Goal: Information Seeking & Learning: Learn about a topic

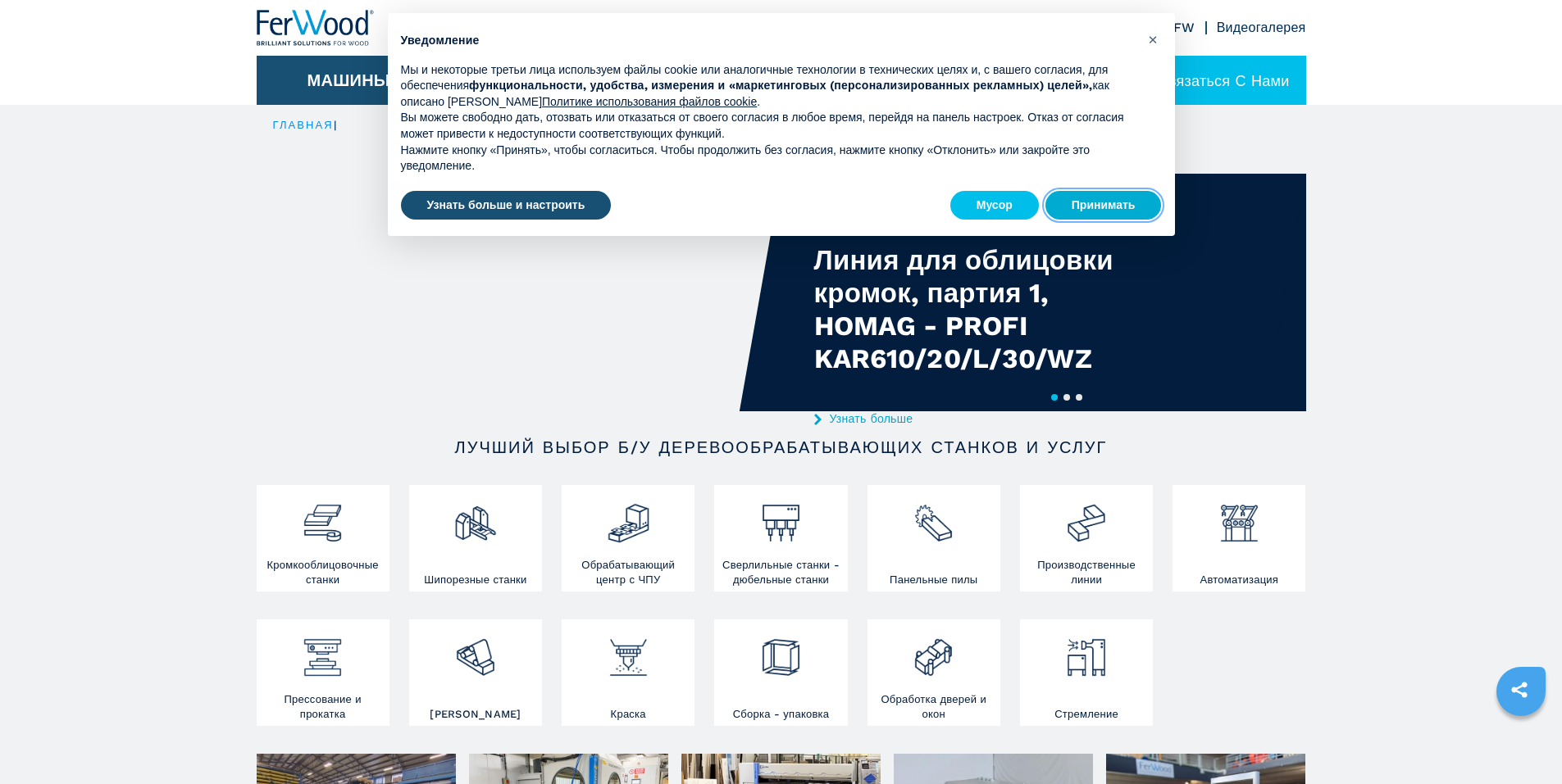
click at [1112, 202] on font "Принимать" at bounding box center [1103, 204] width 63 height 13
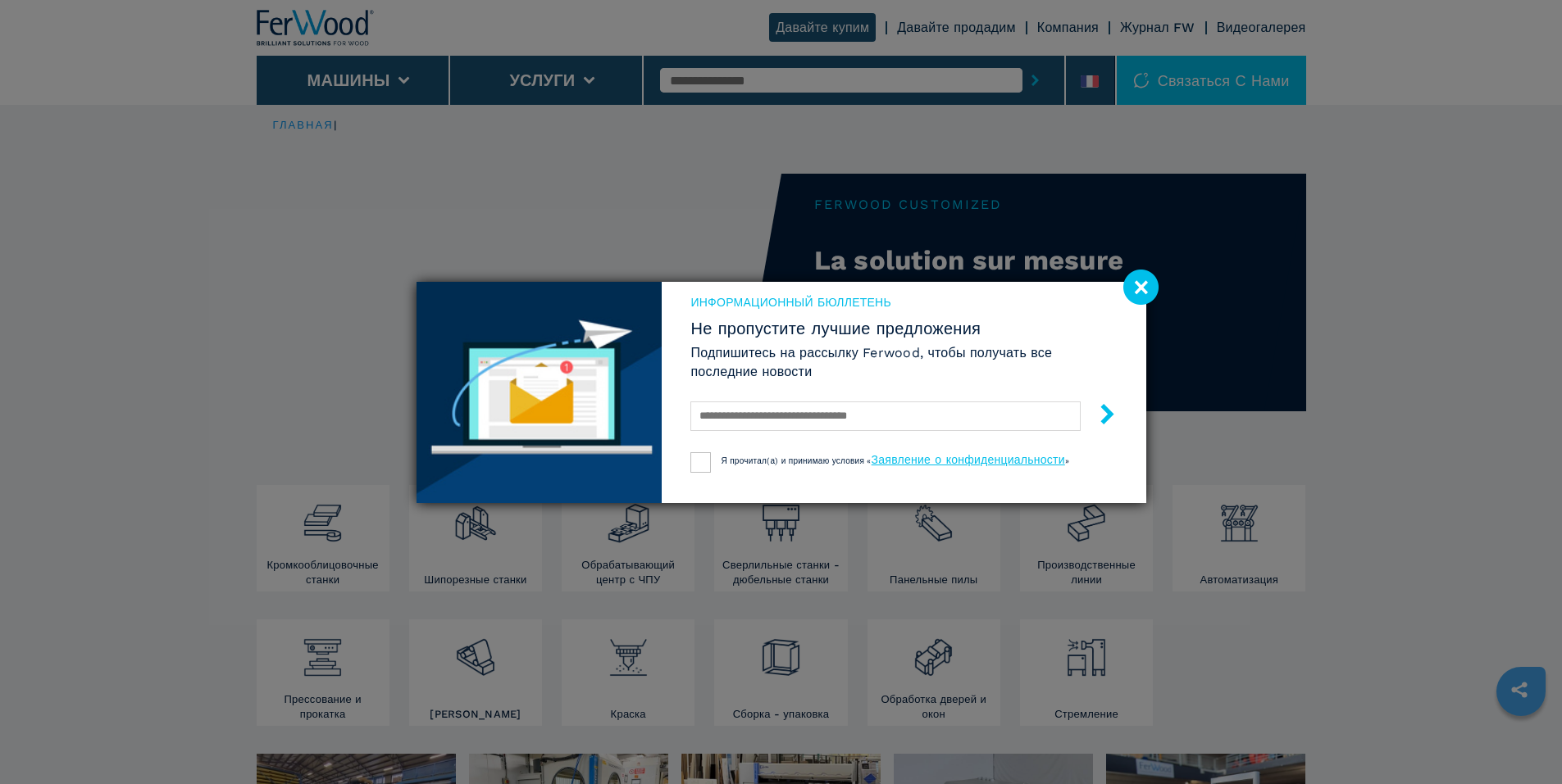
click at [1139, 280] on image at bounding box center [1141, 287] width 35 height 35
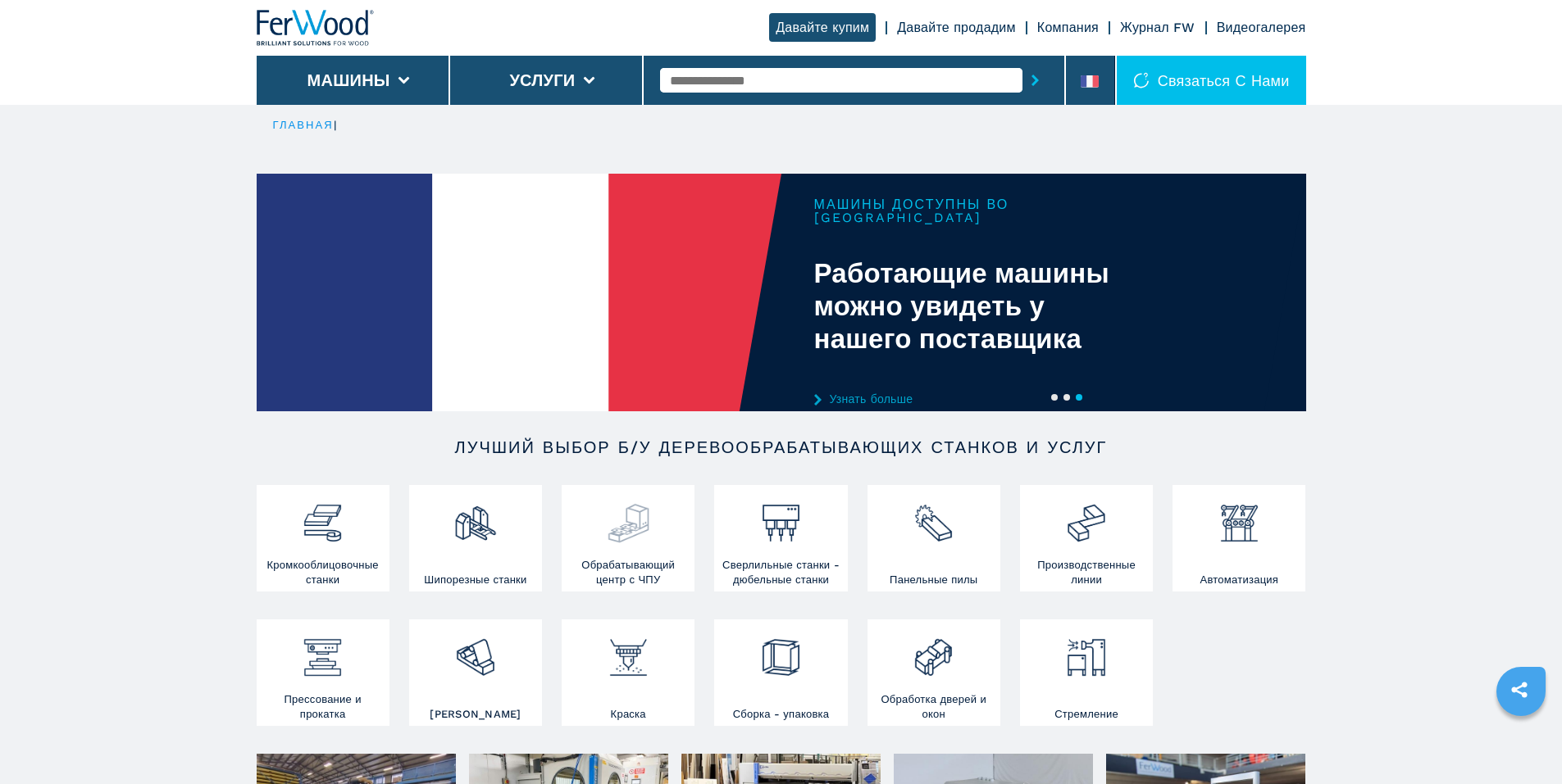
click at [615, 573] on h3 "Обрабатывающий центр с ЧПУ" at bounding box center [628, 572] width 125 height 29
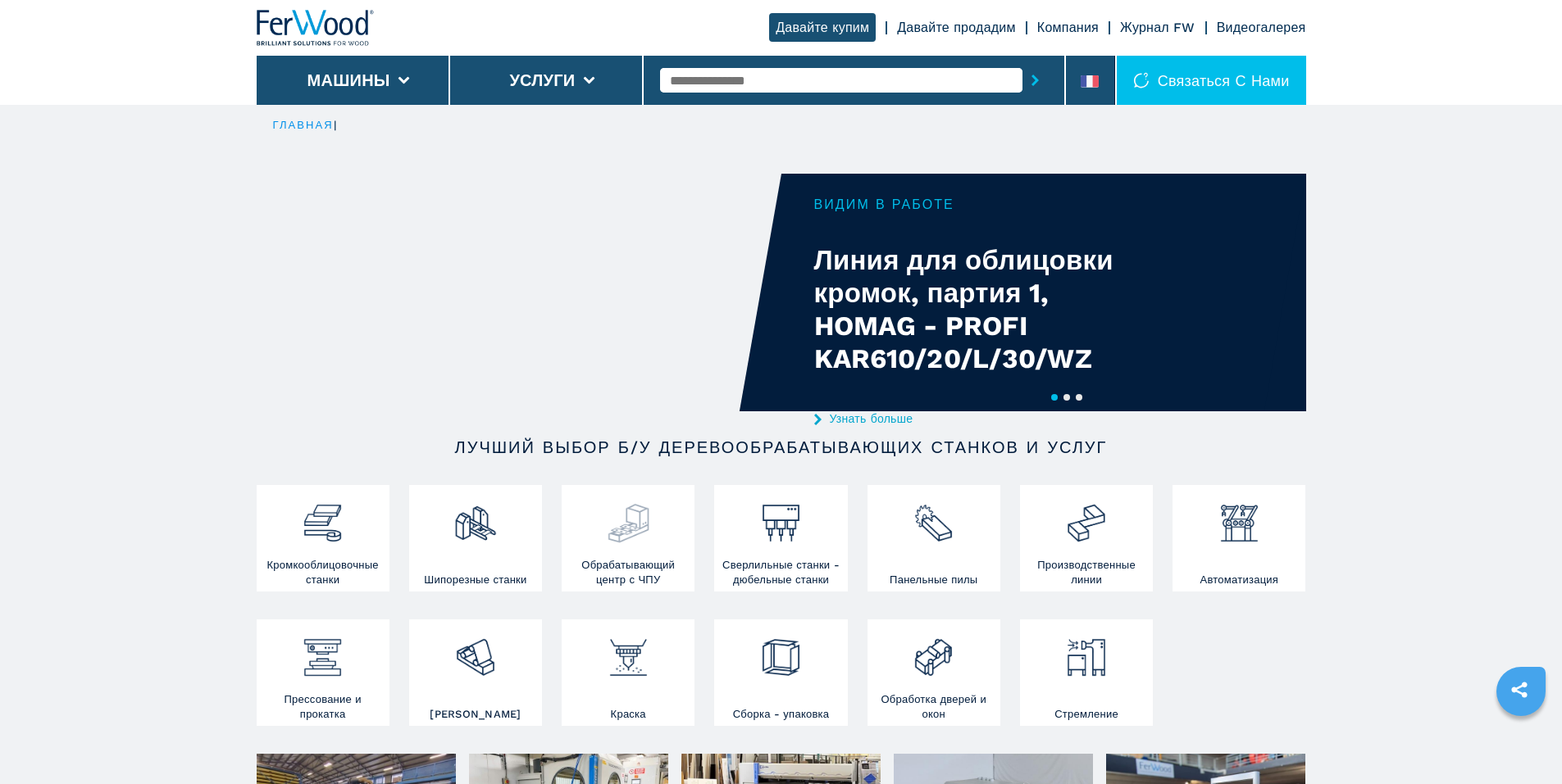
click at [623, 586] on font "Обрабатывающий центр с ЧПУ" at bounding box center [628, 572] width 94 height 27
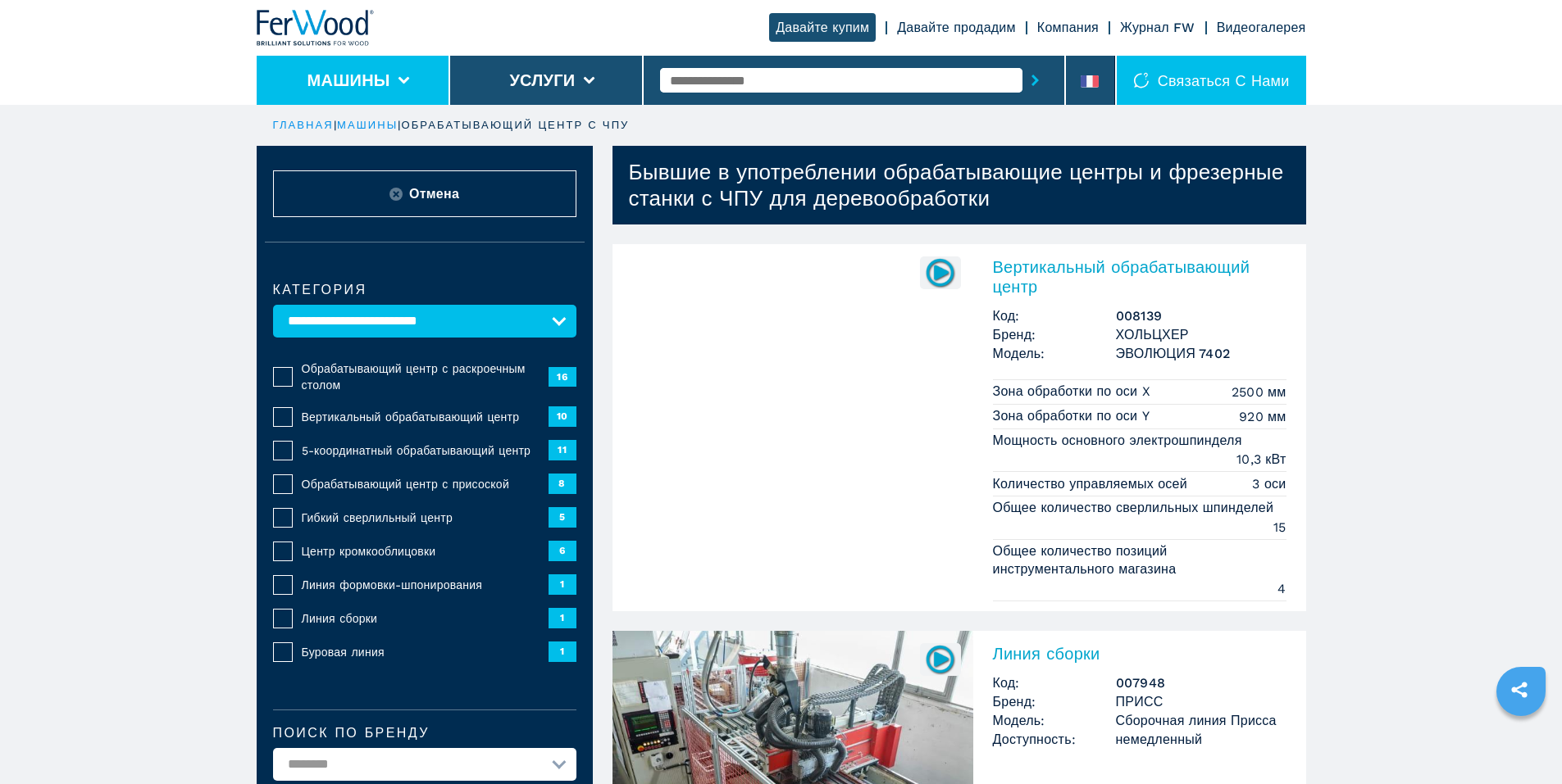
click at [405, 79] on icon at bounding box center [403, 81] width 12 height 8
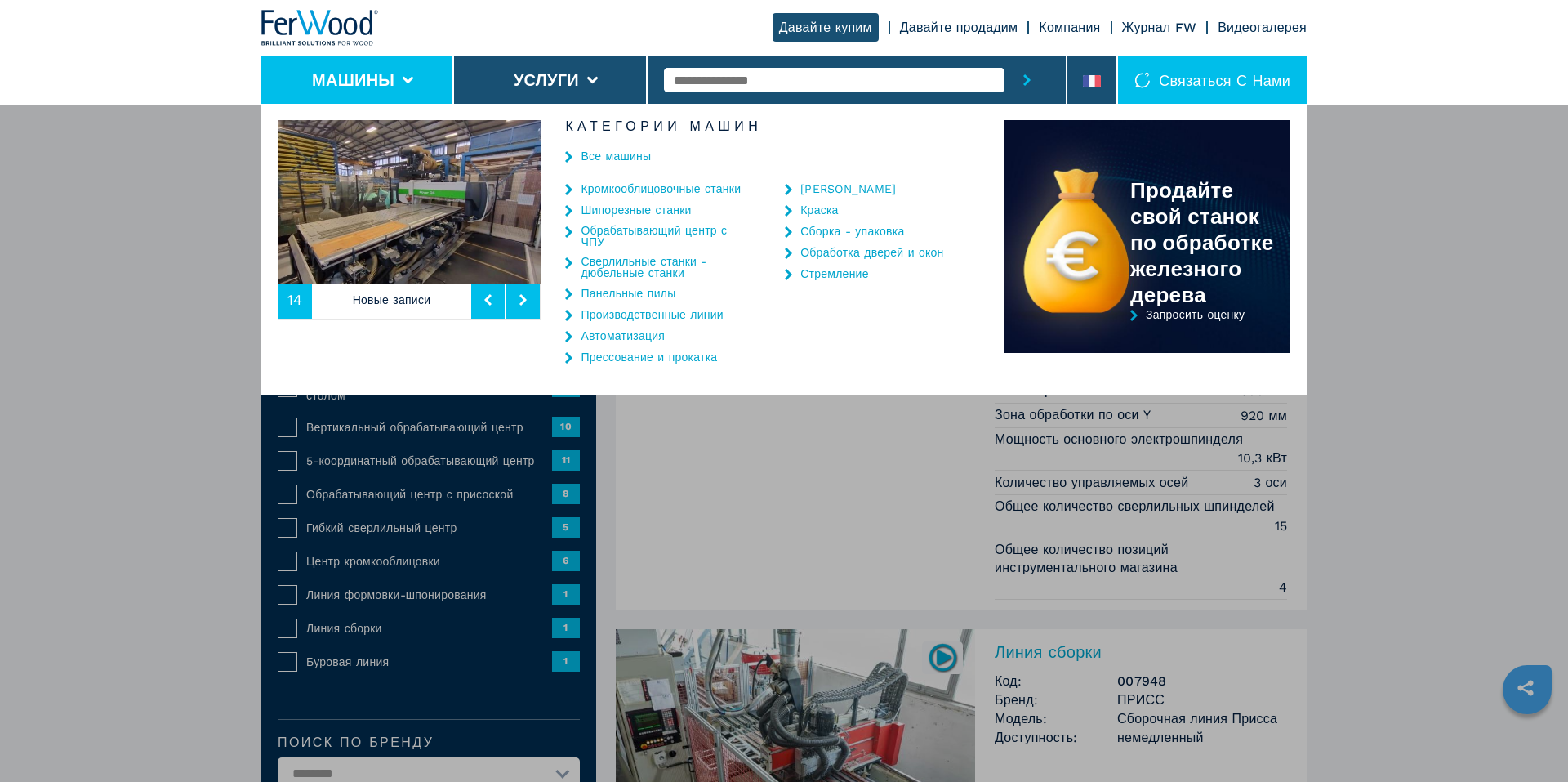
click at [602, 231] on font "Обрабатывающий центр с ЧПУ" at bounding box center [654, 236] width 146 height 24
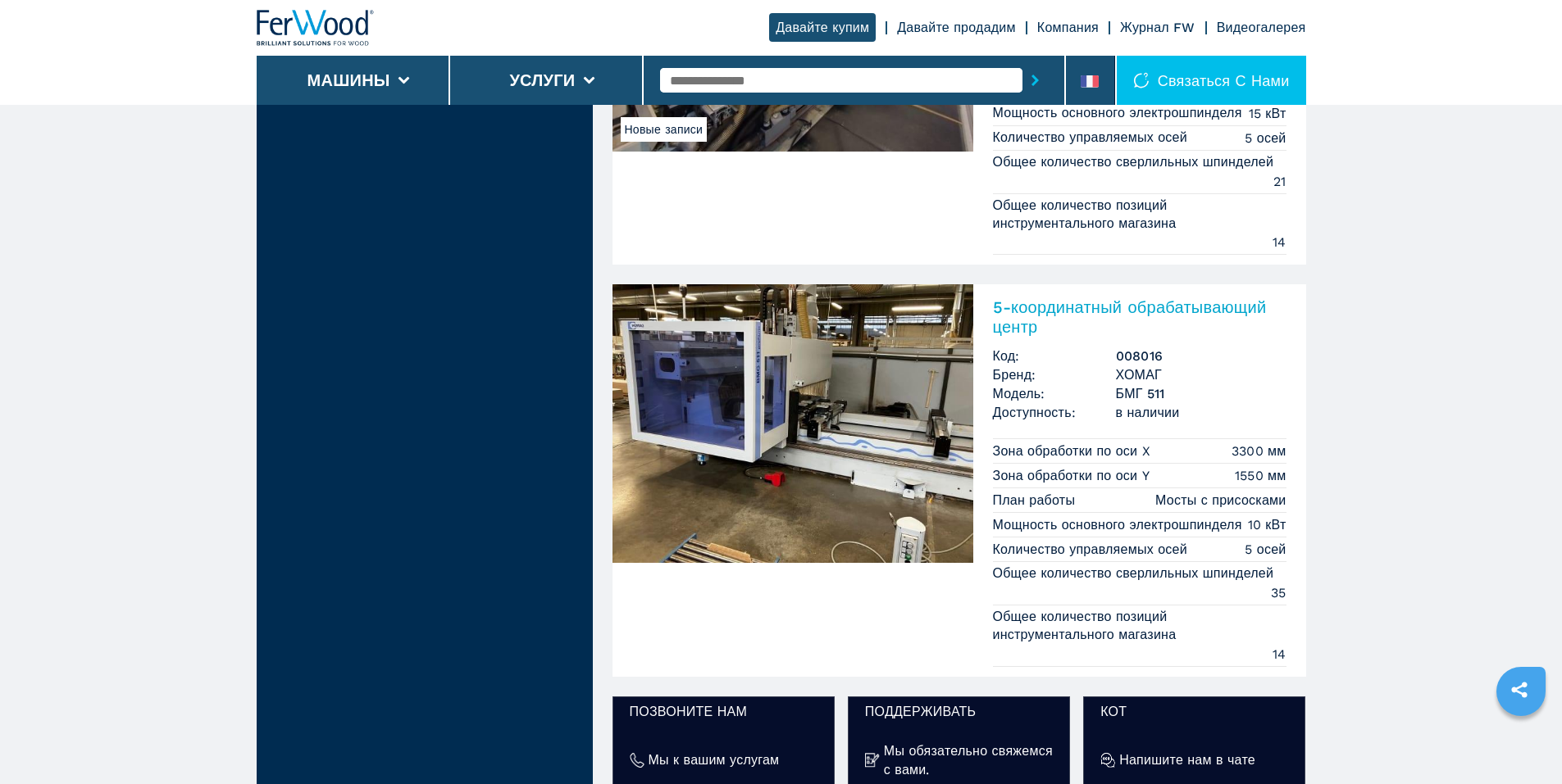
scroll to position [2785, 0]
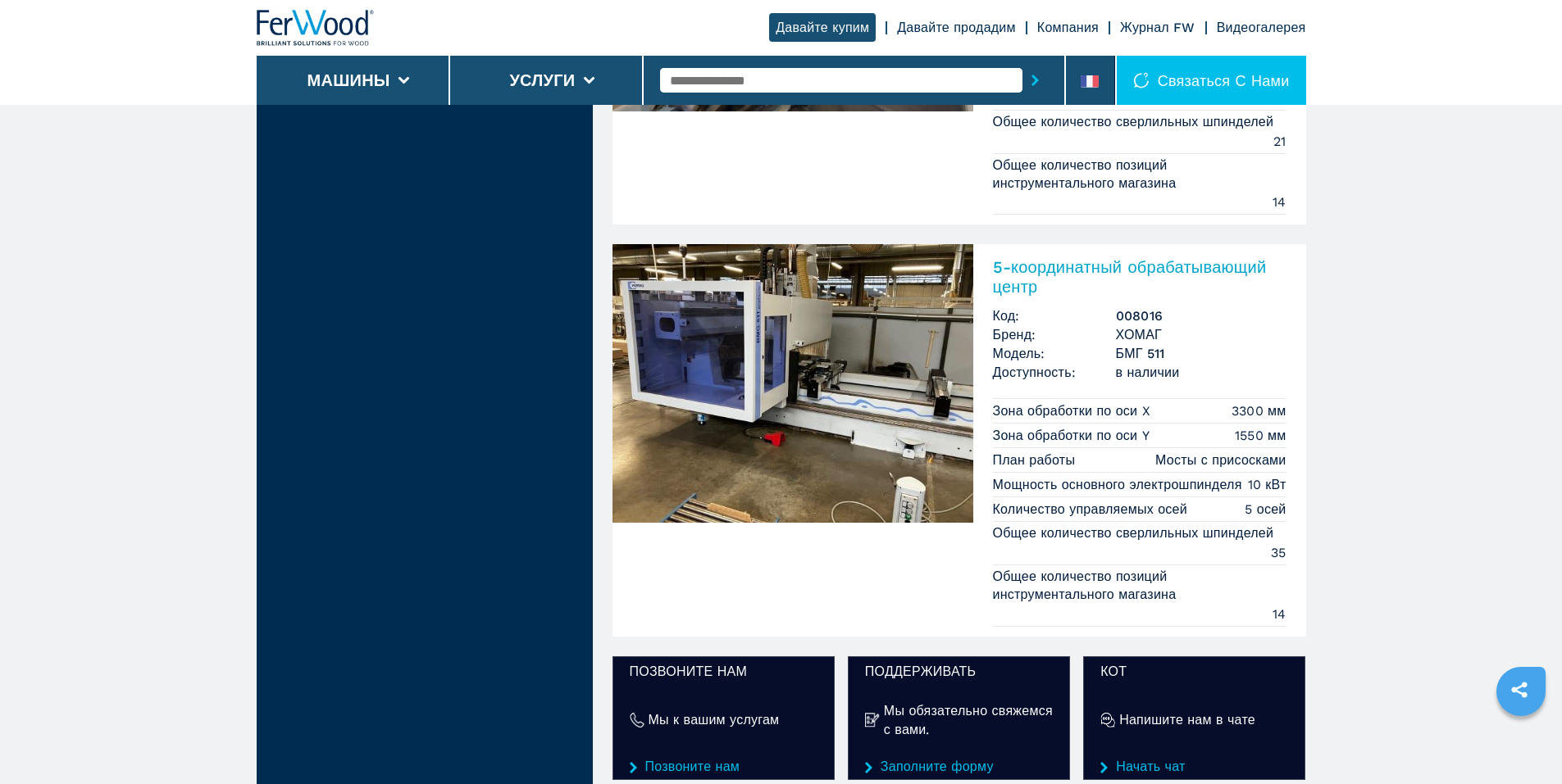
click at [1049, 282] on font "5-координатный обрабатывающий центр" at bounding box center [1129, 276] width 274 height 39
click at [836, 328] on img at bounding box center [792, 383] width 360 height 278
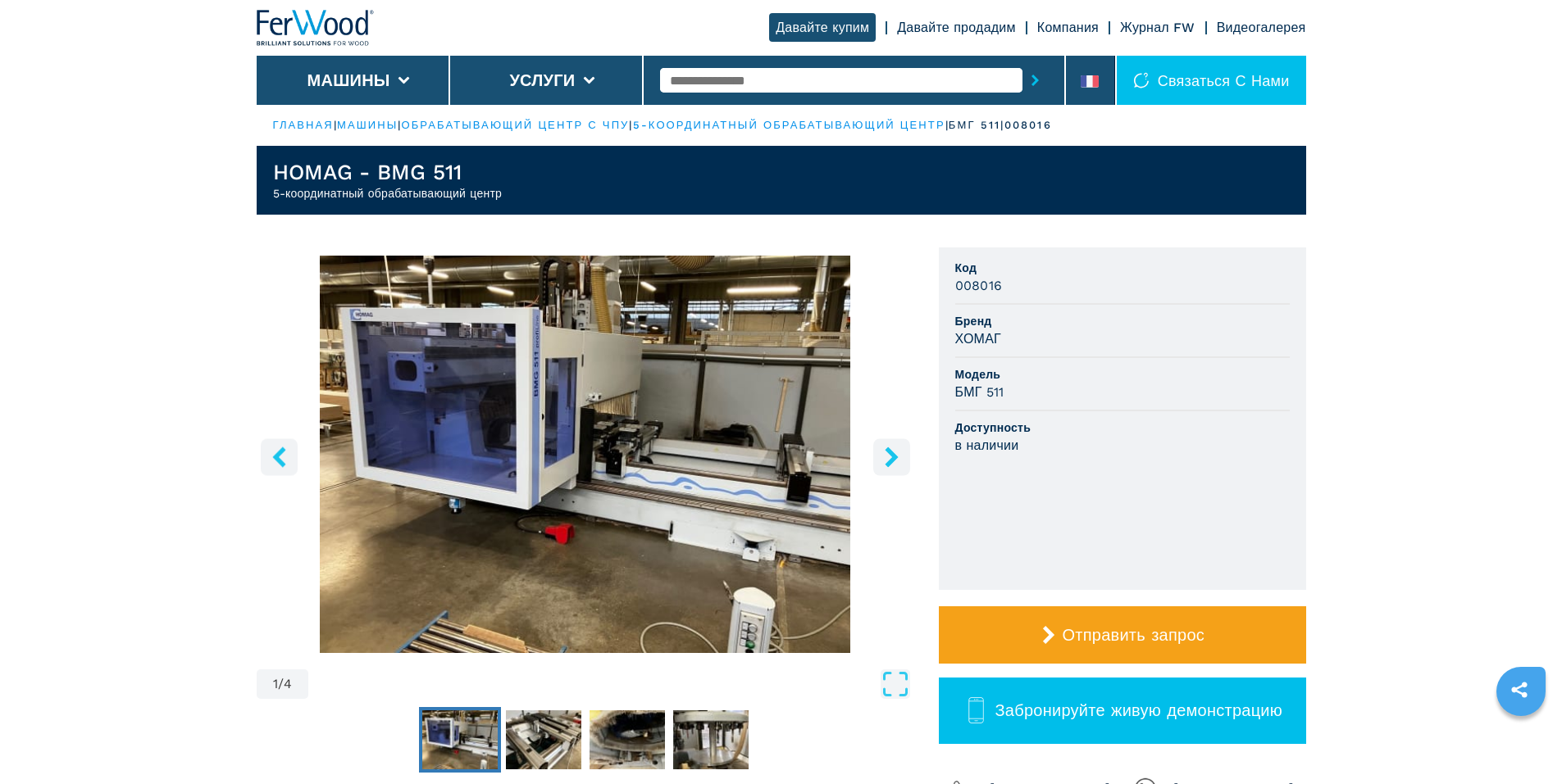
click at [686, 435] on img "Перейти к слайду 1" at bounding box center [585, 454] width 657 height 397
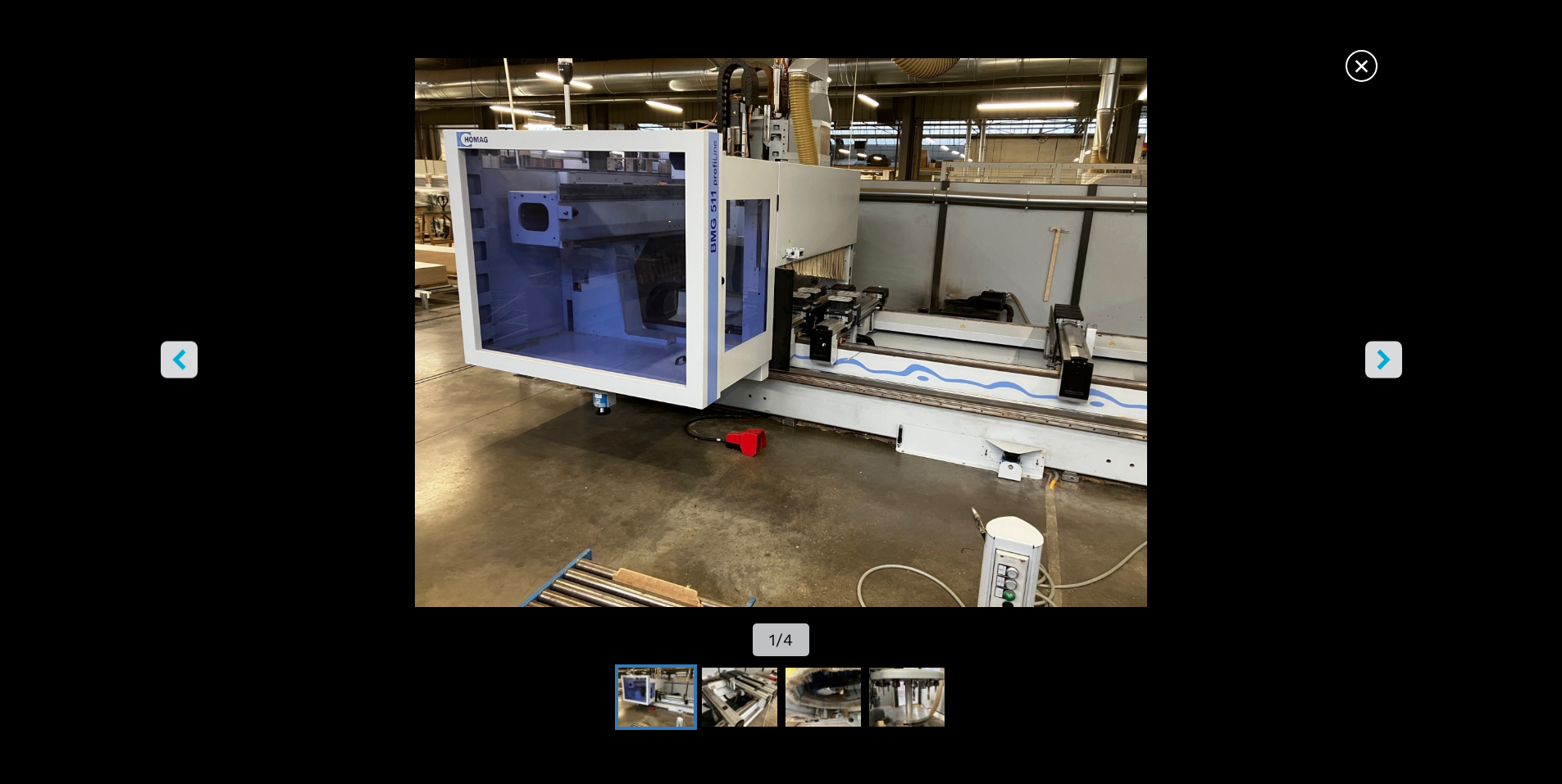
click at [686, 435] on div "Перейти к слайду 1" at bounding box center [781, 333] width 1562 height 549
click at [1375, 361] on icon "правая кнопка" at bounding box center [1383, 358] width 21 height 21
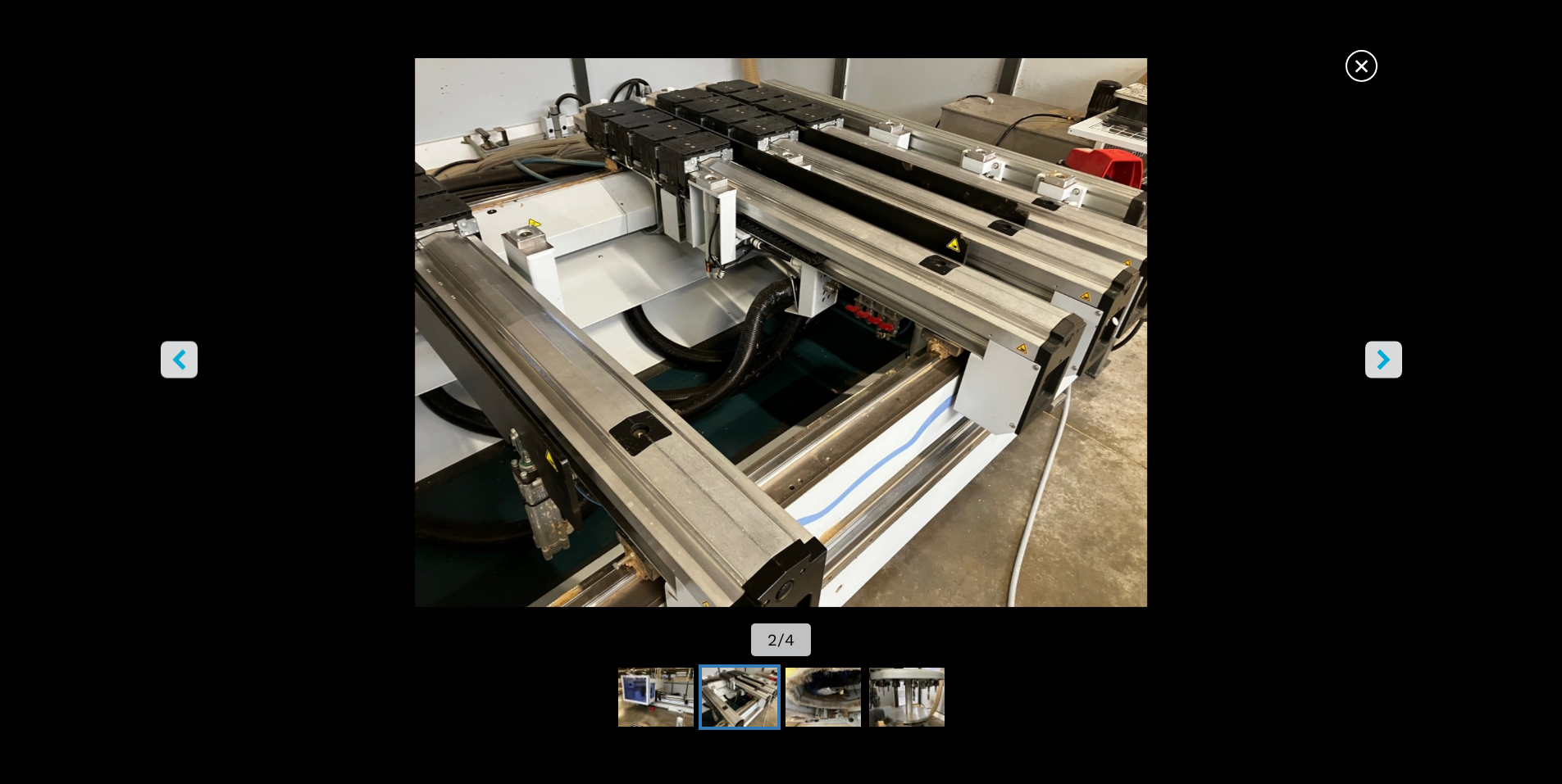
click at [1375, 361] on icon "правая кнопка" at bounding box center [1383, 358] width 21 height 21
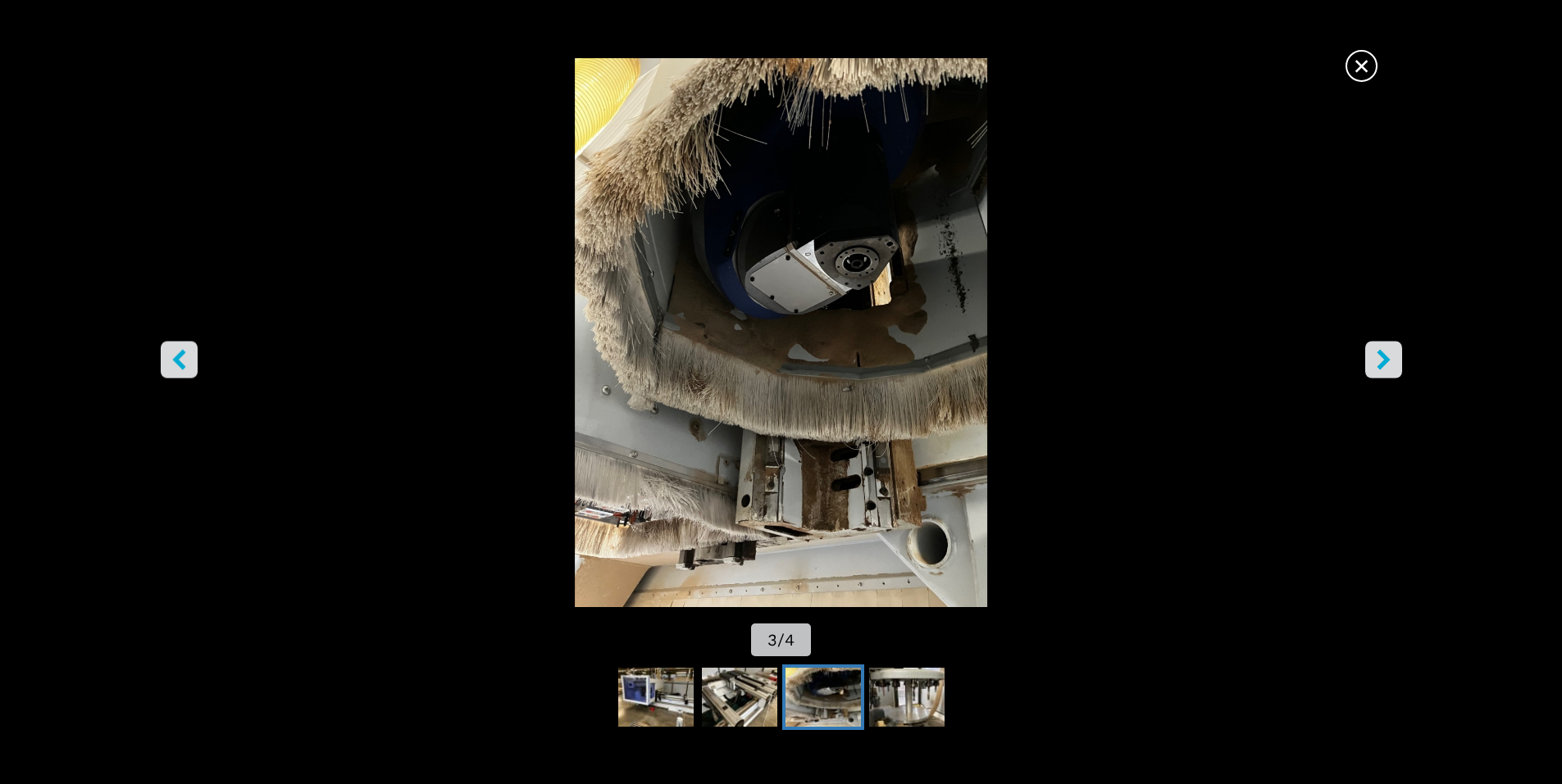
click at [1385, 363] on icon "правая кнопка" at bounding box center [1382, 358] width 13 height 21
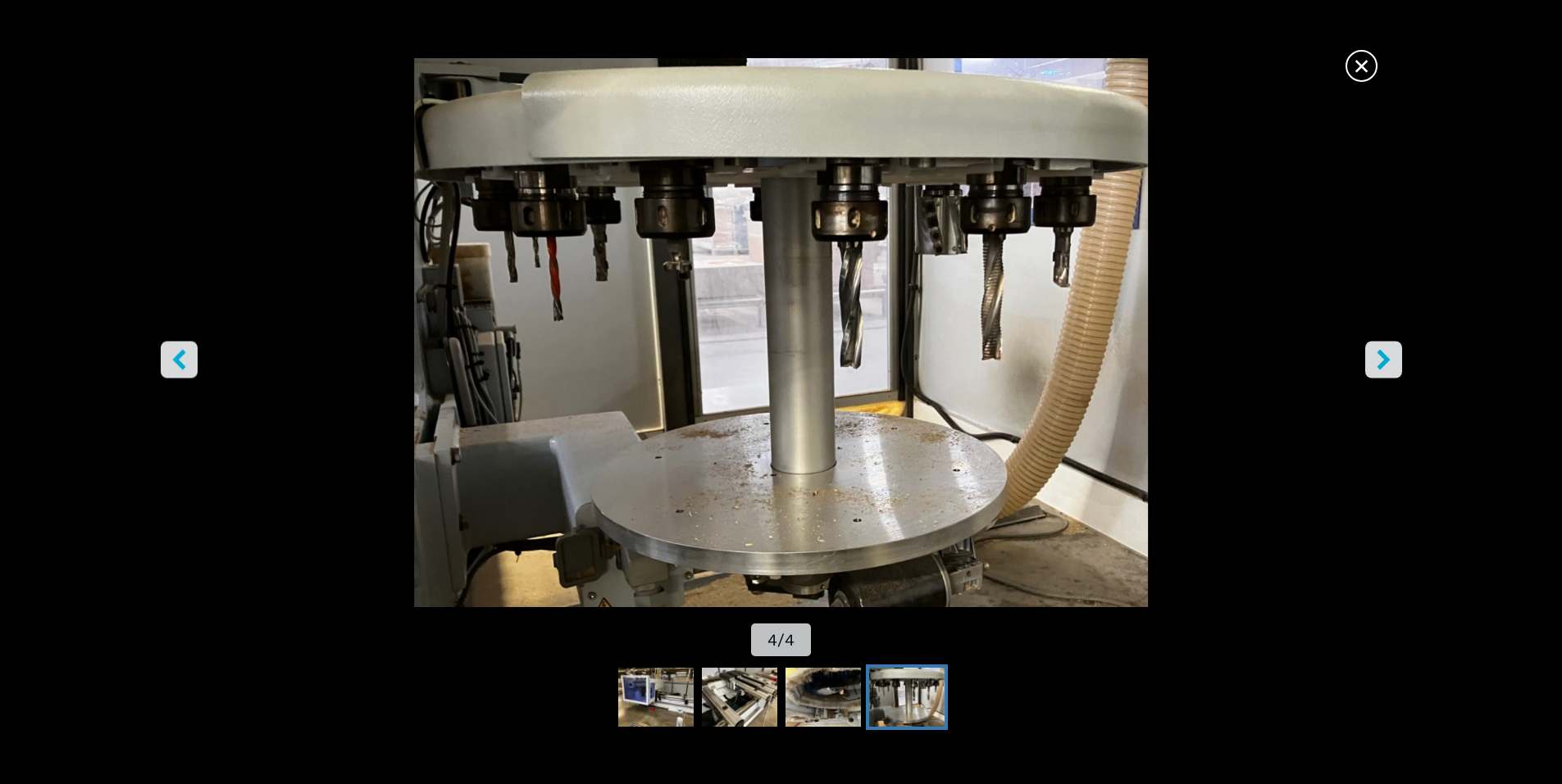
click at [1385, 363] on icon "правая кнопка" at bounding box center [1382, 358] width 13 height 21
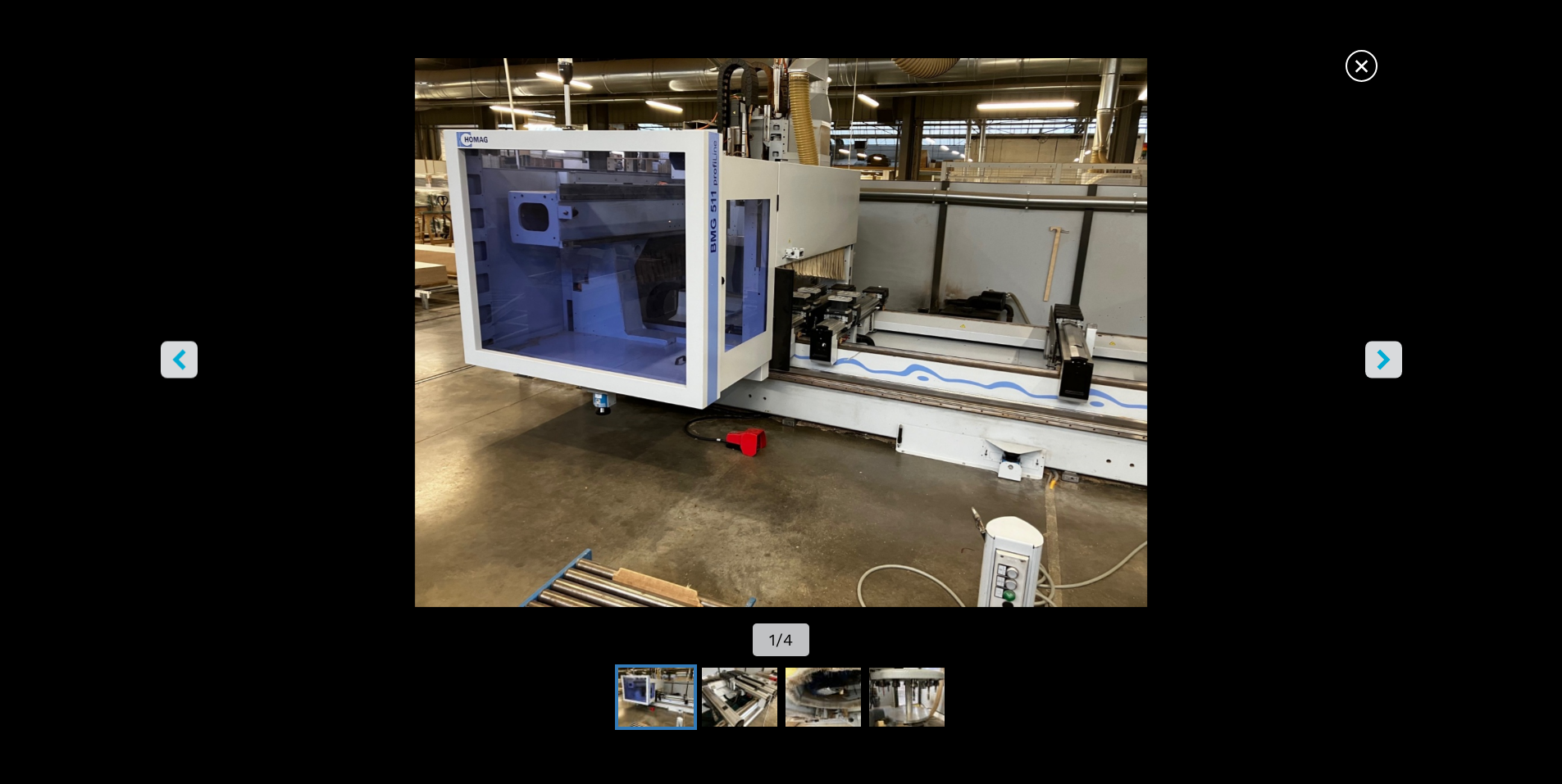
click at [1385, 363] on icon "правая кнопка" at bounding box center [1382, 358] width 13 height 21
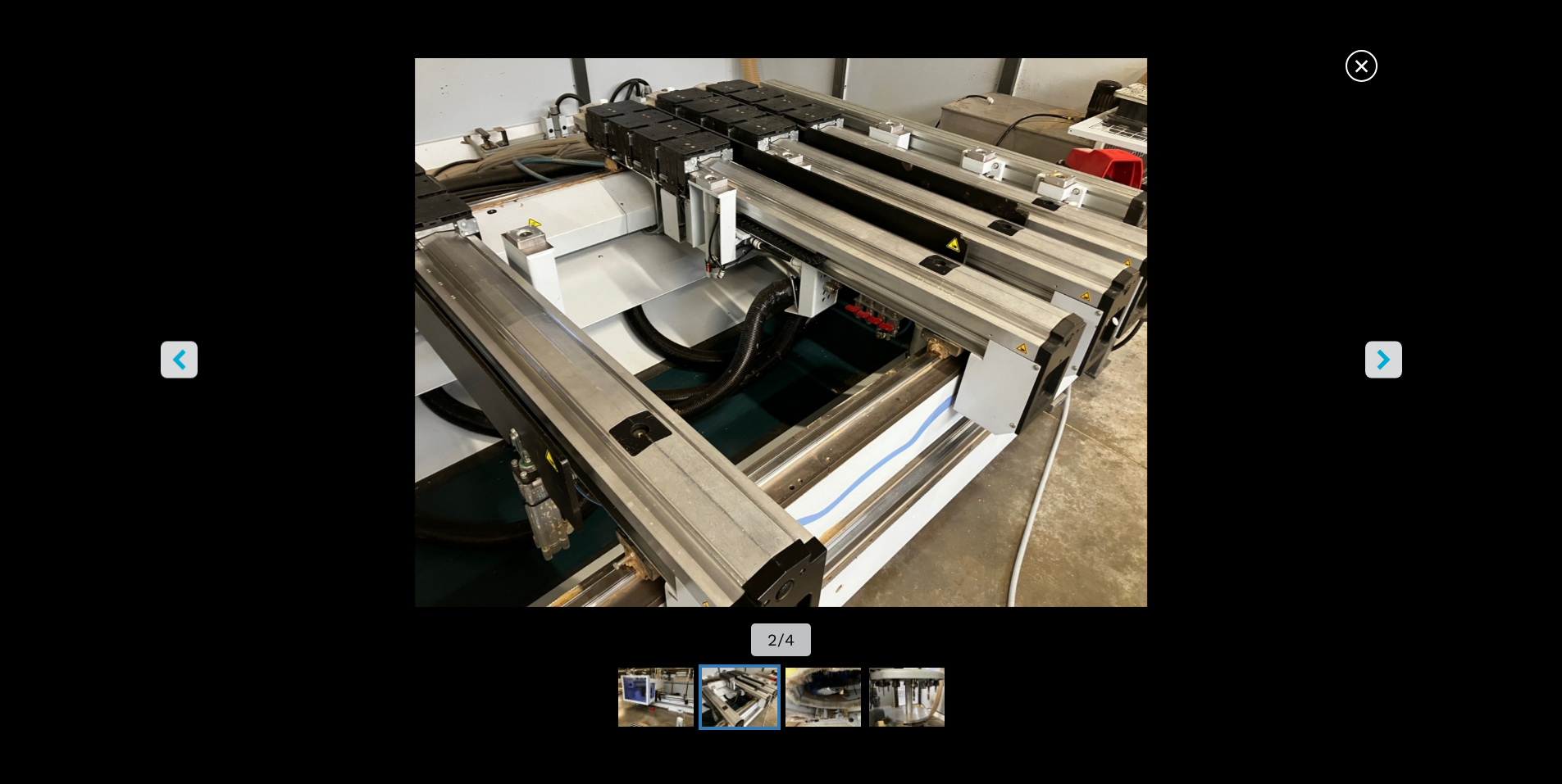
click at [1385, 363] on icon "правая кнопка" at bounding box center [1382, 358] width 13 height 21
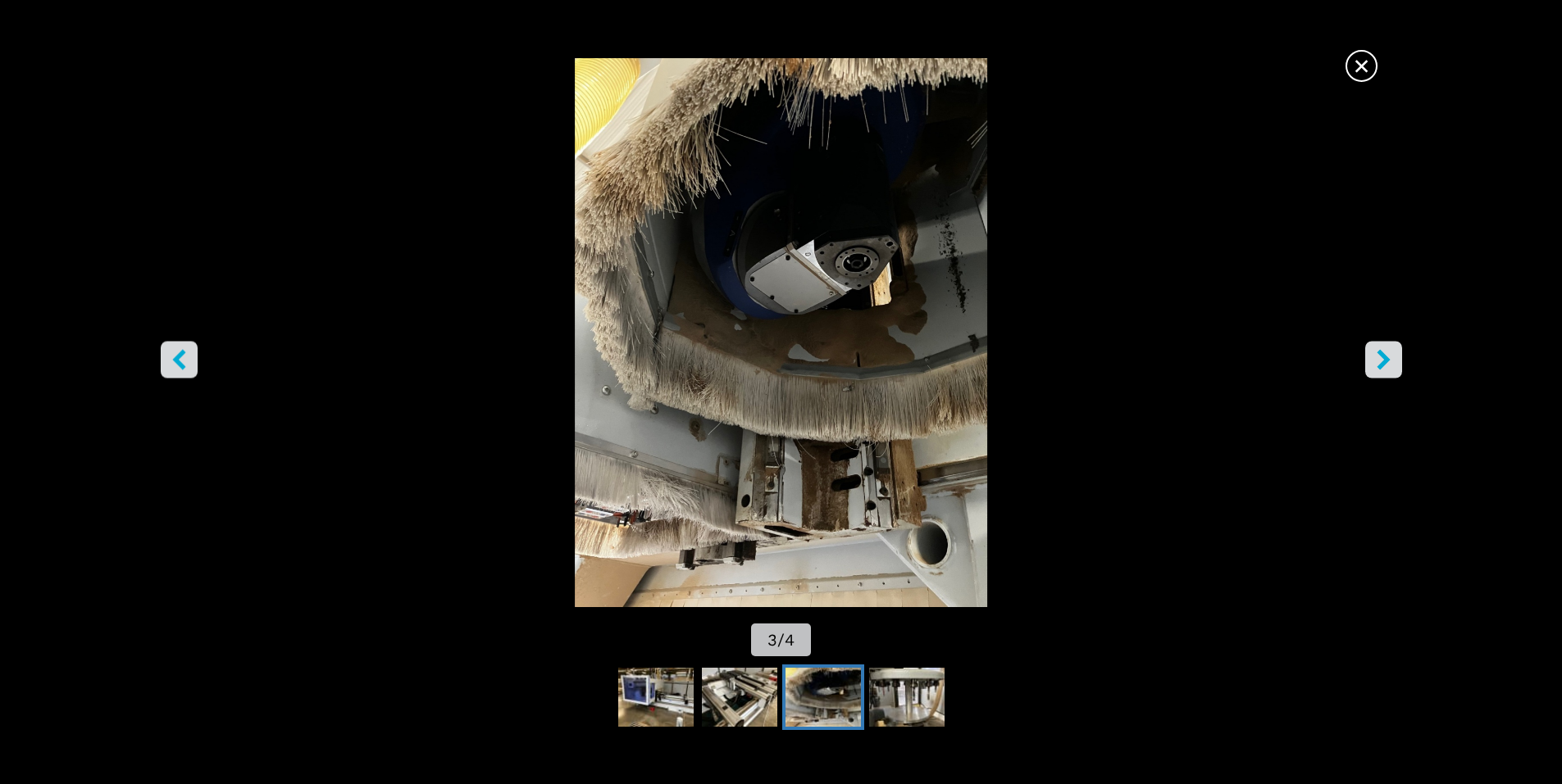
click at [1386, 363] on icon "правая кнопка" at bounding box center [1383, 358] width 21 height 21
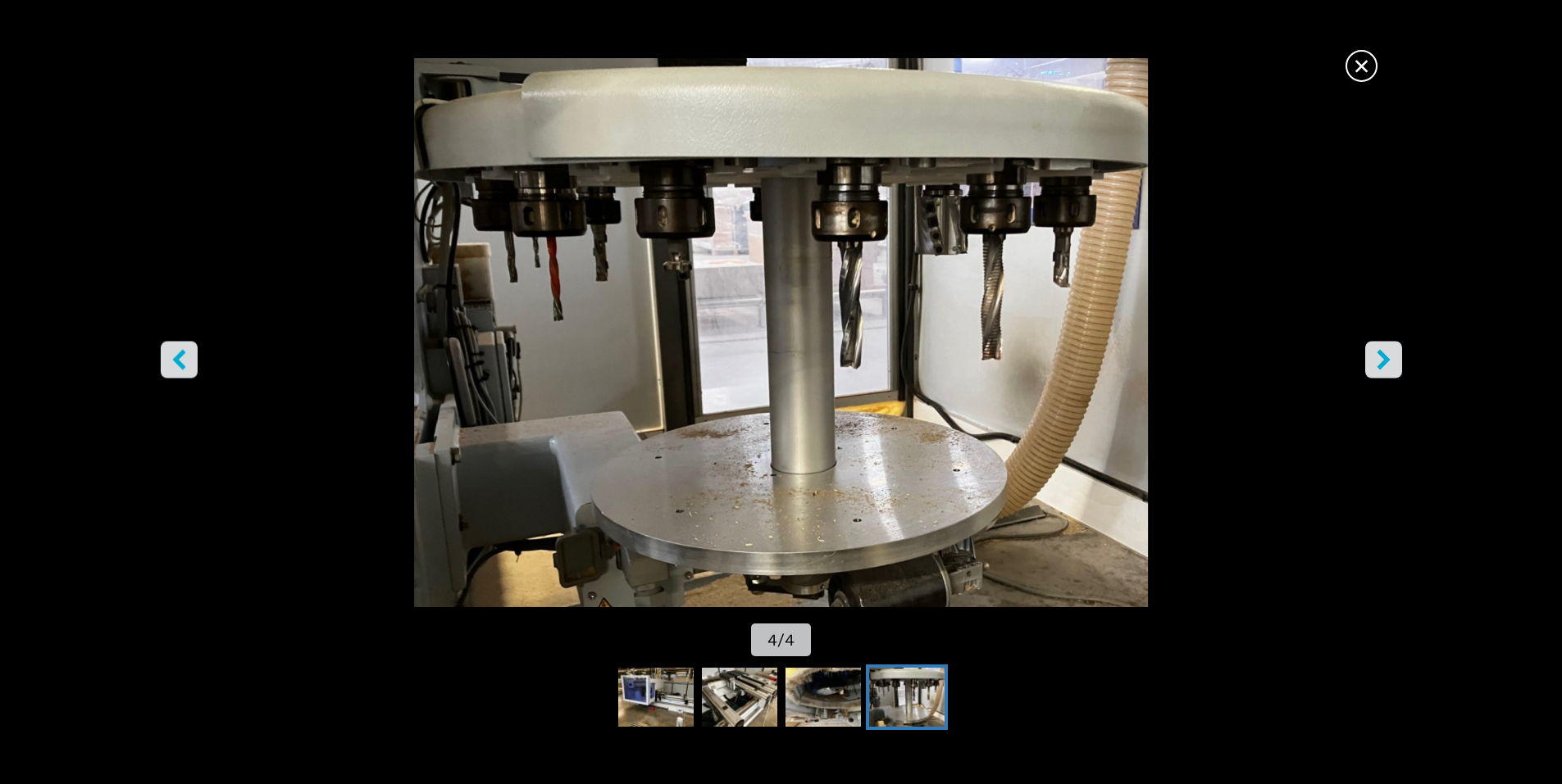
click at [1386, 363] on icon "правая кнопка" at bounding box center [1383, 358] width 21 height 21
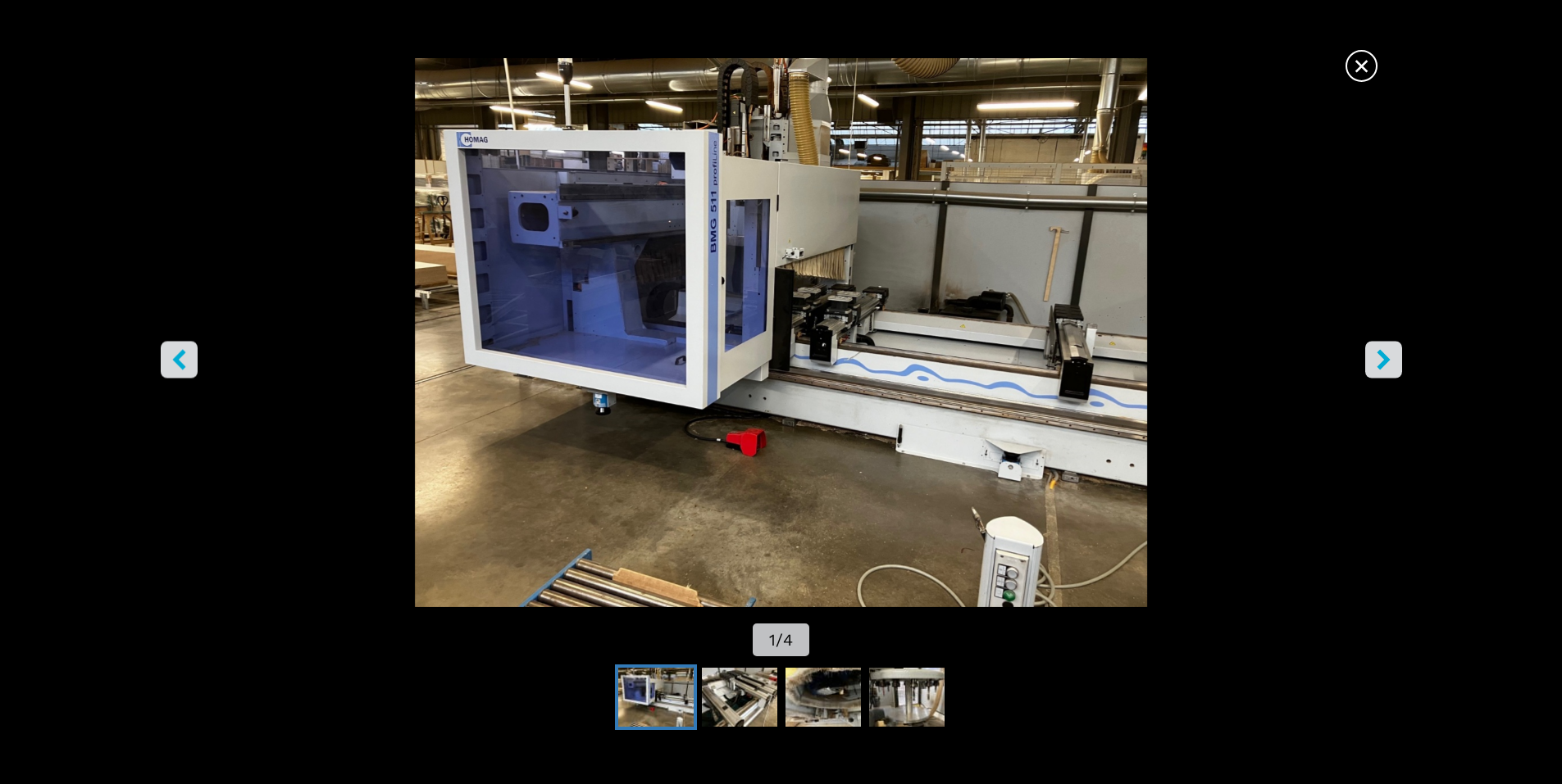
click at [1386, 363] on icon "правая кнопка" at bounding box center [1383, 358] width 21 height 21
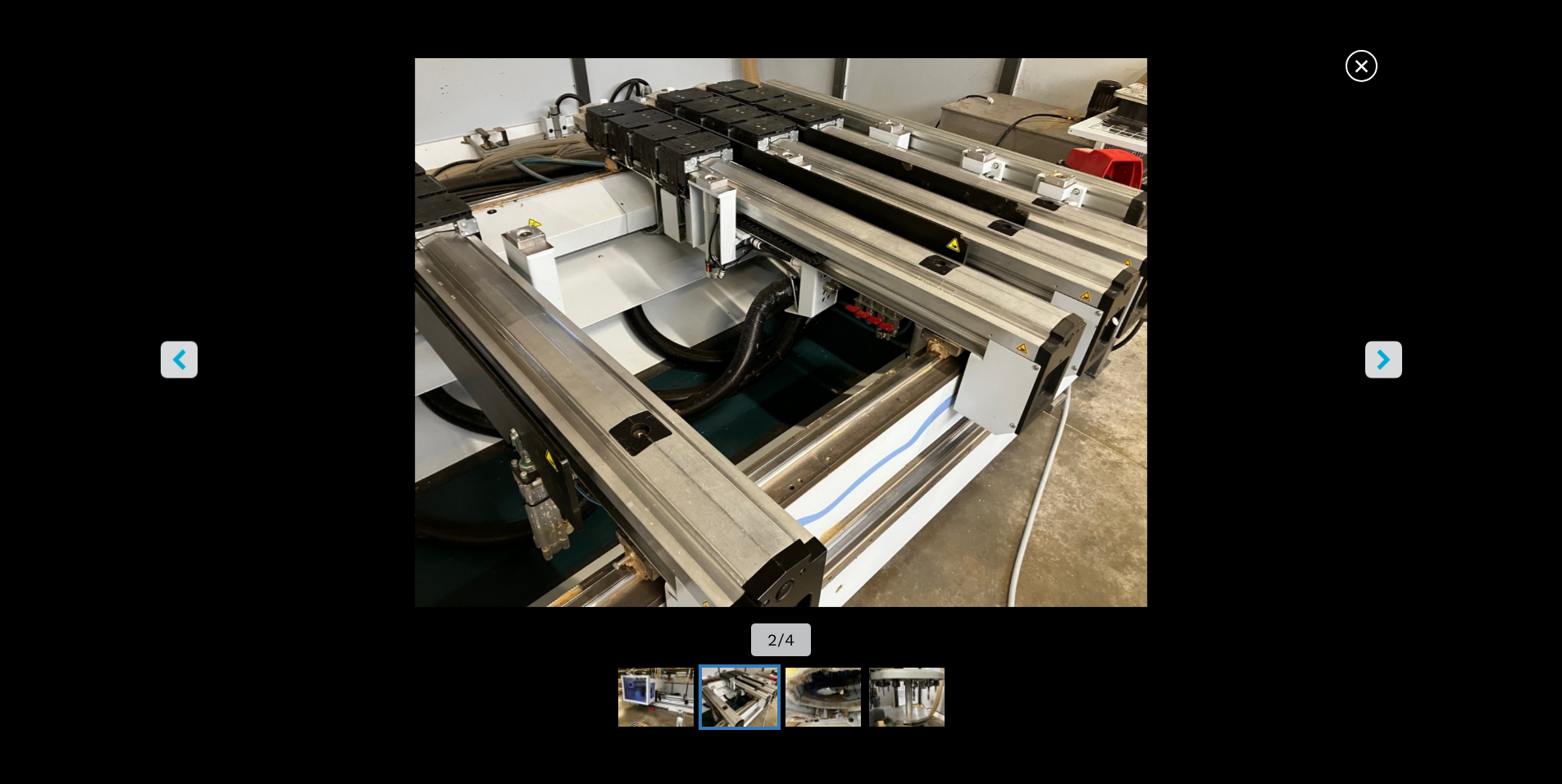
click at [1365, 69] on font "×" at bounding box center [1362, 65] width 18 height 34
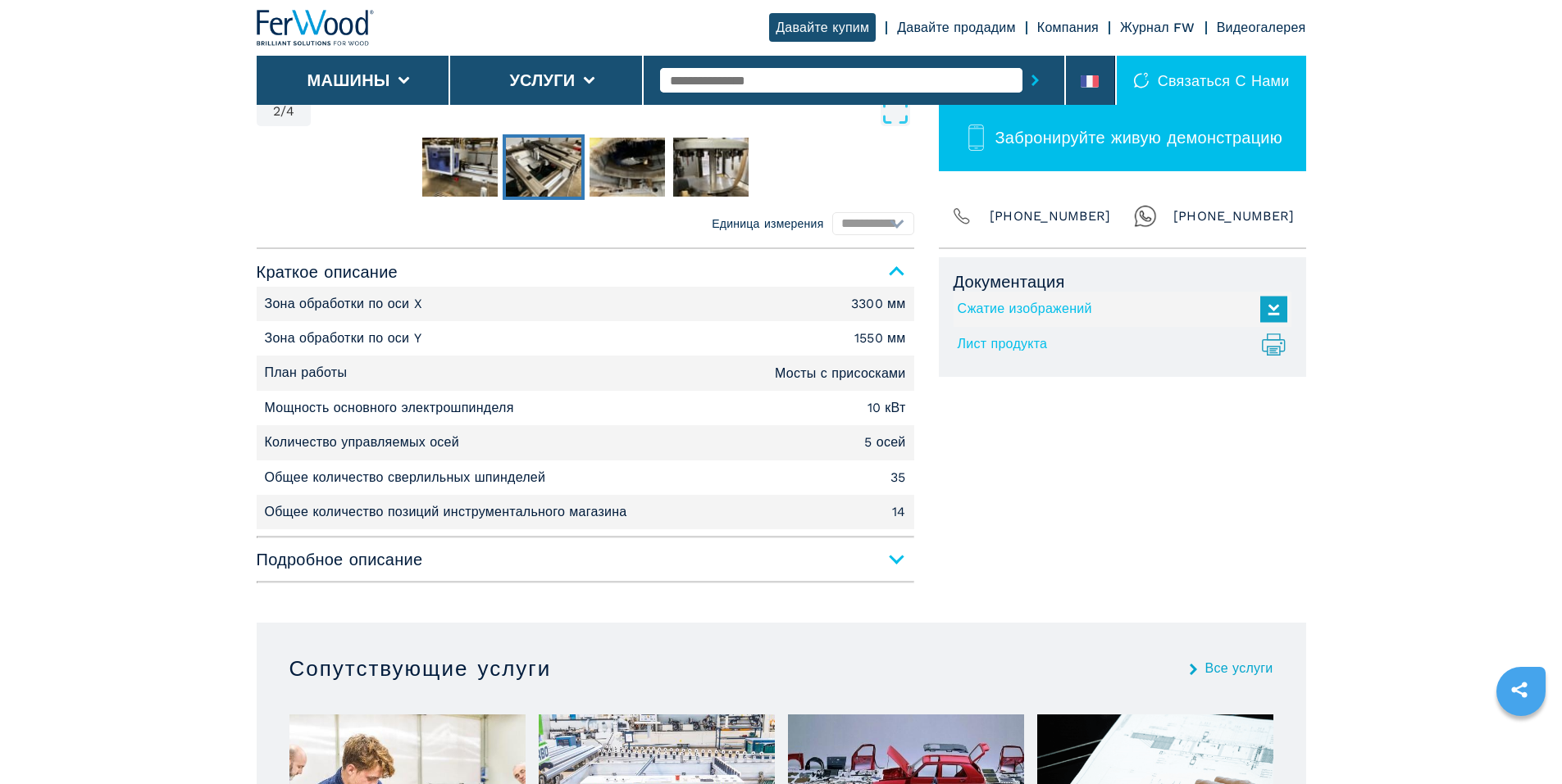
scroll to position [573, 0]
click at [891, 557] on span "Подробное описание" at bounding box center [585, 558] width 657 height 29
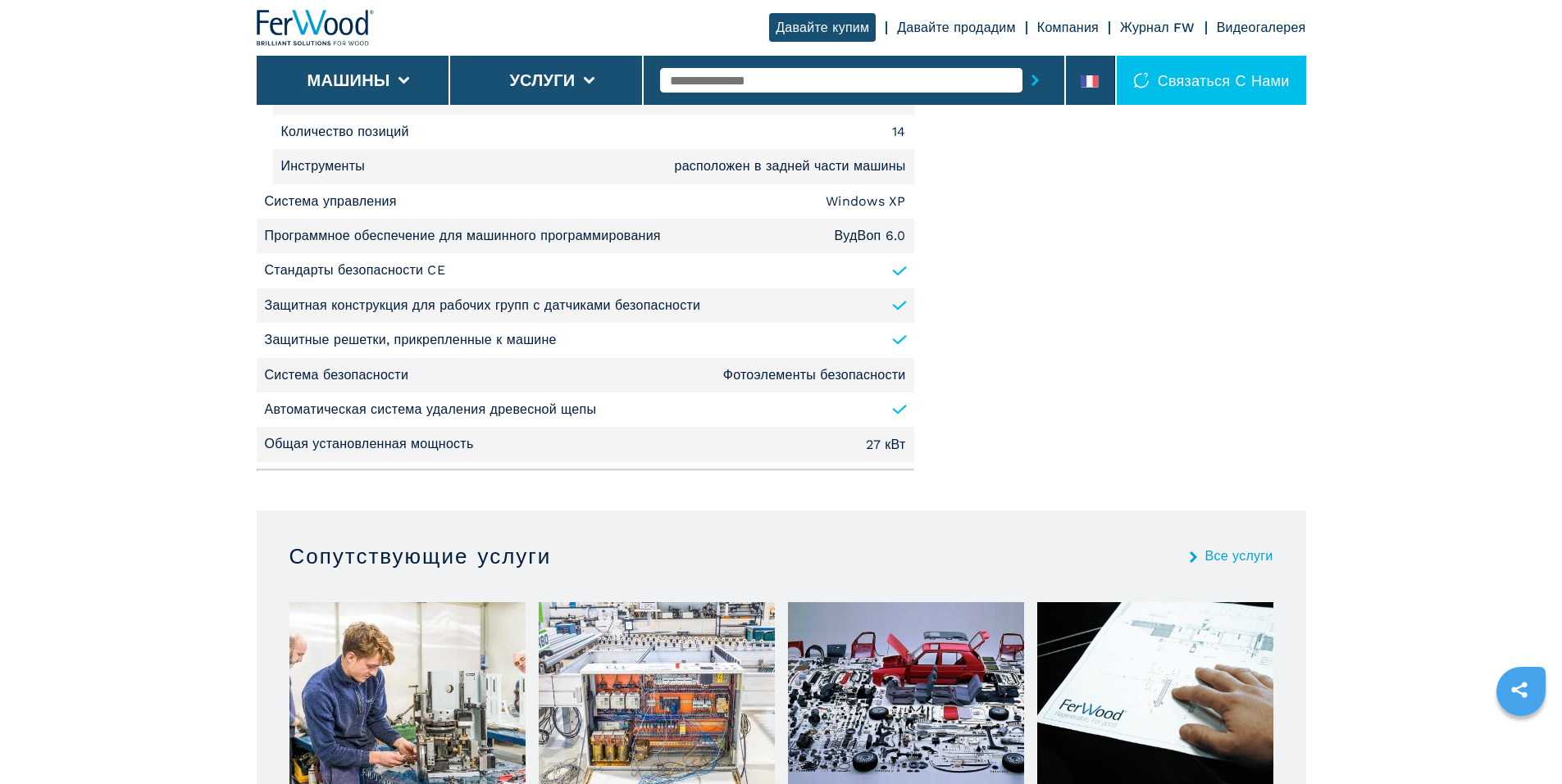
scroll to position [2294, 0]
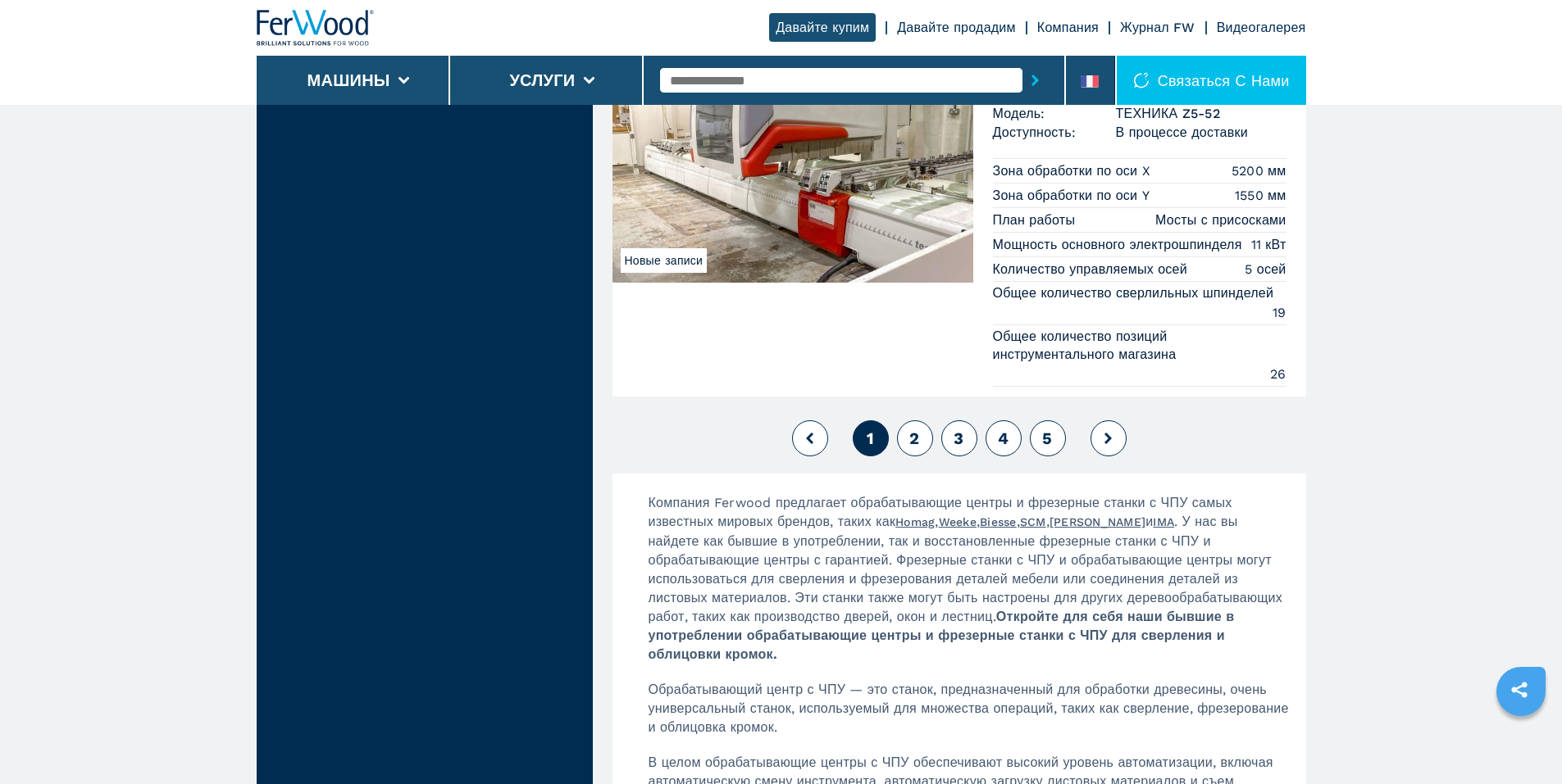
scroll to position [4752, 0]
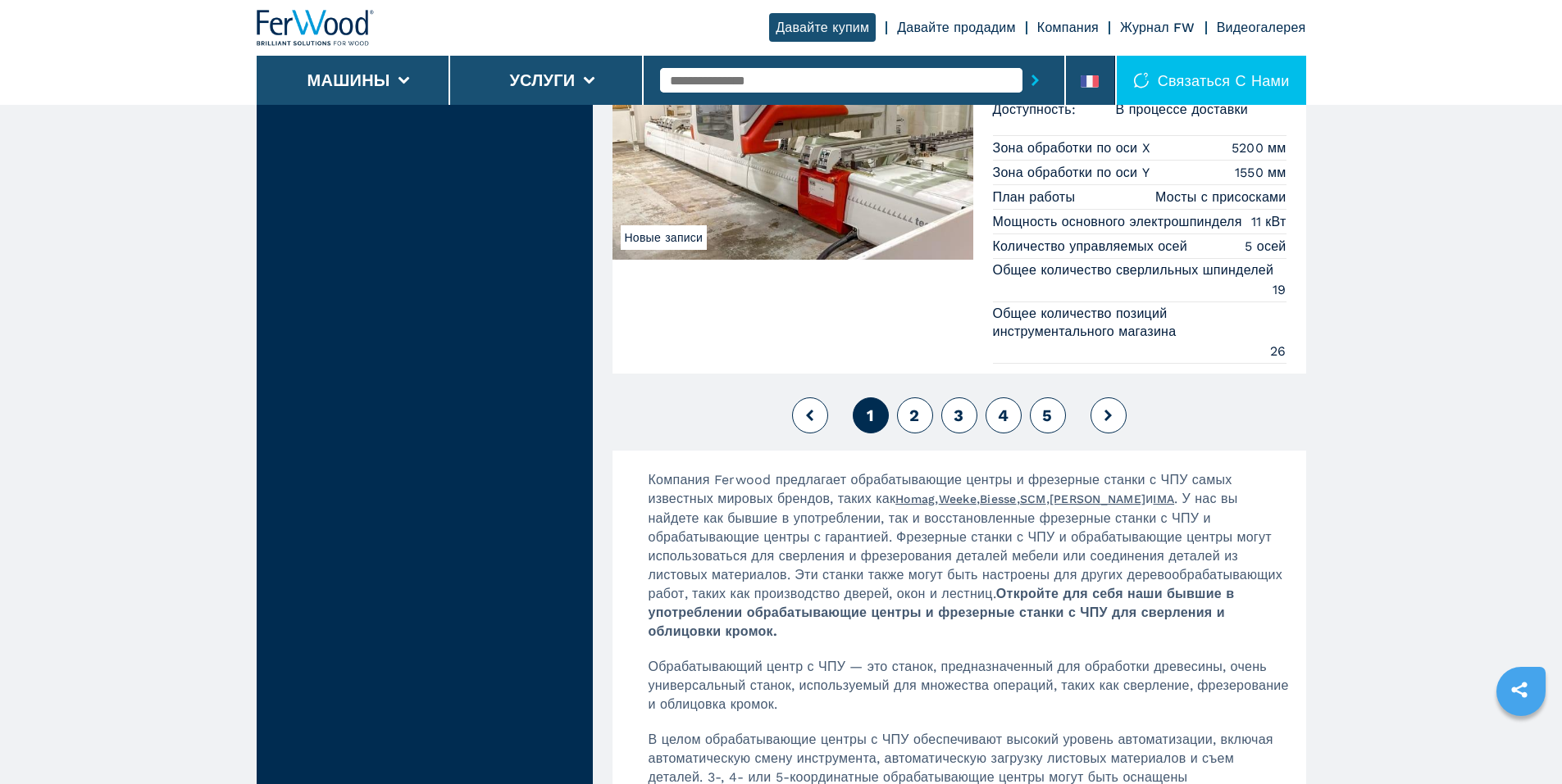
click at [913, 426] on font "2" at bounding box center [914, 415] width 10 height 20
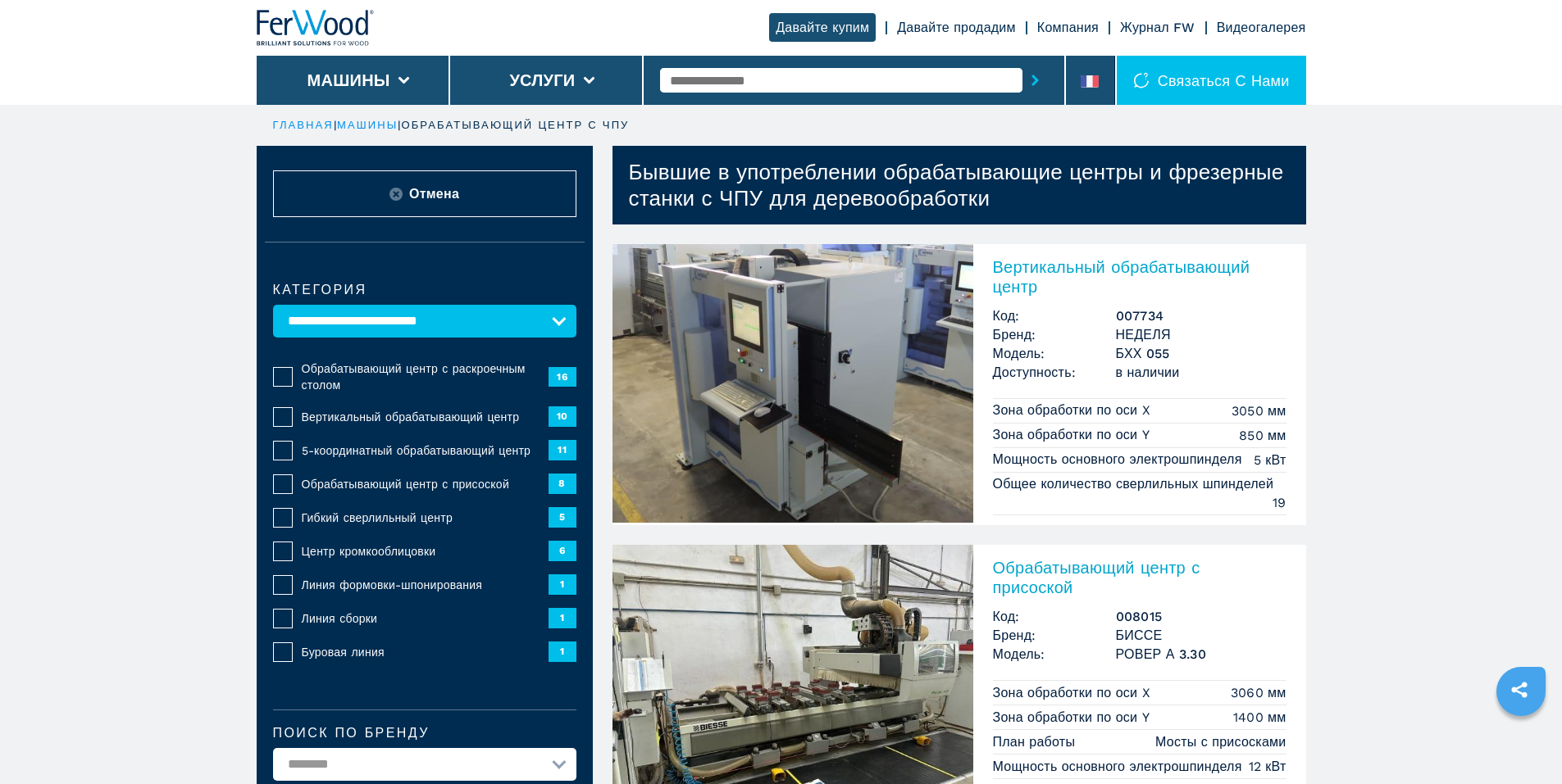
click at [1020, 259] on font "Вертикальный обрабатывающий центр" at bounding box center [1120, 276] width 257 height 39
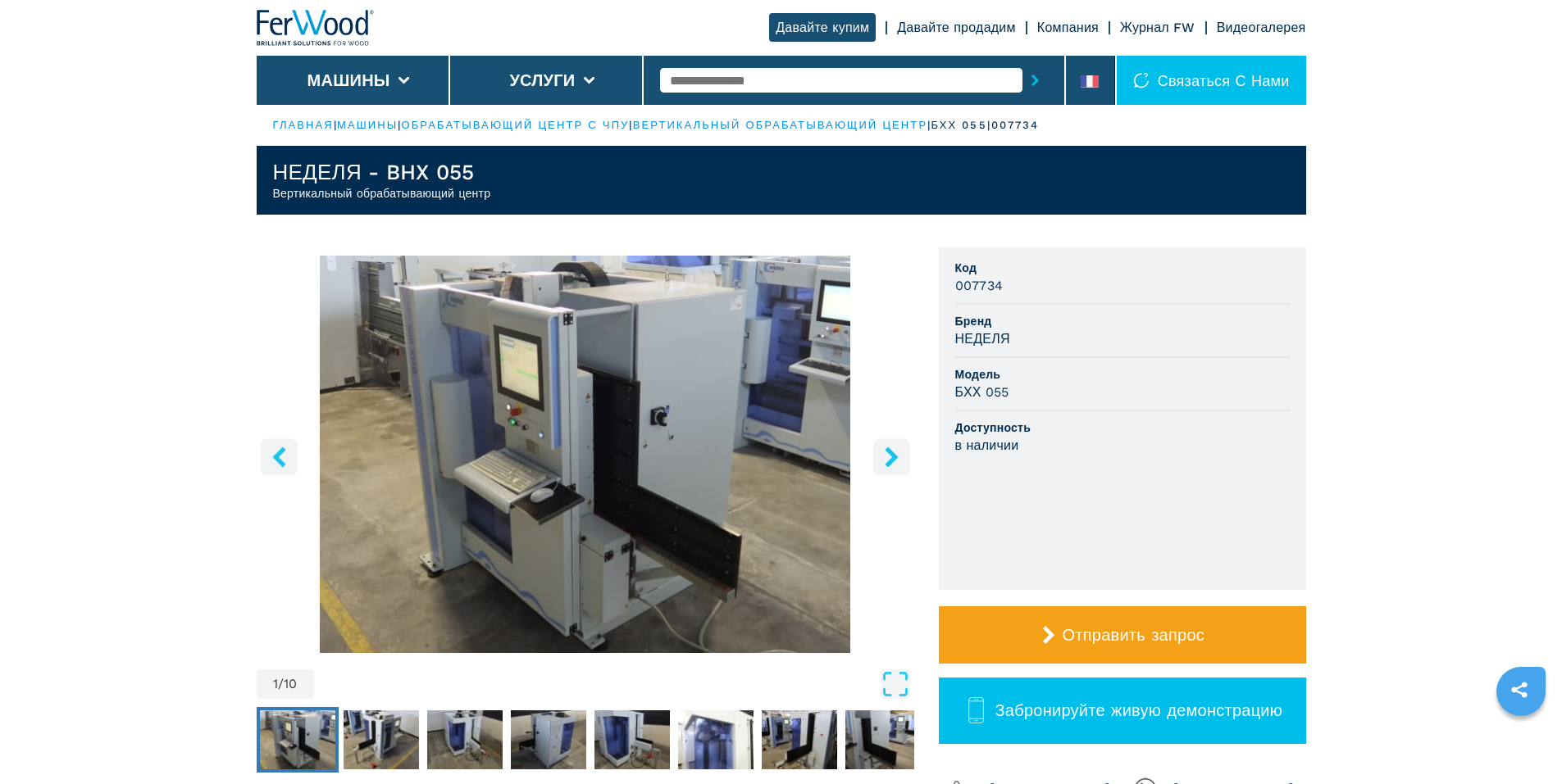
click at [575, 460] on img "Перейти к слайду 1" at bounding box center [585, 454] width 657 height 397
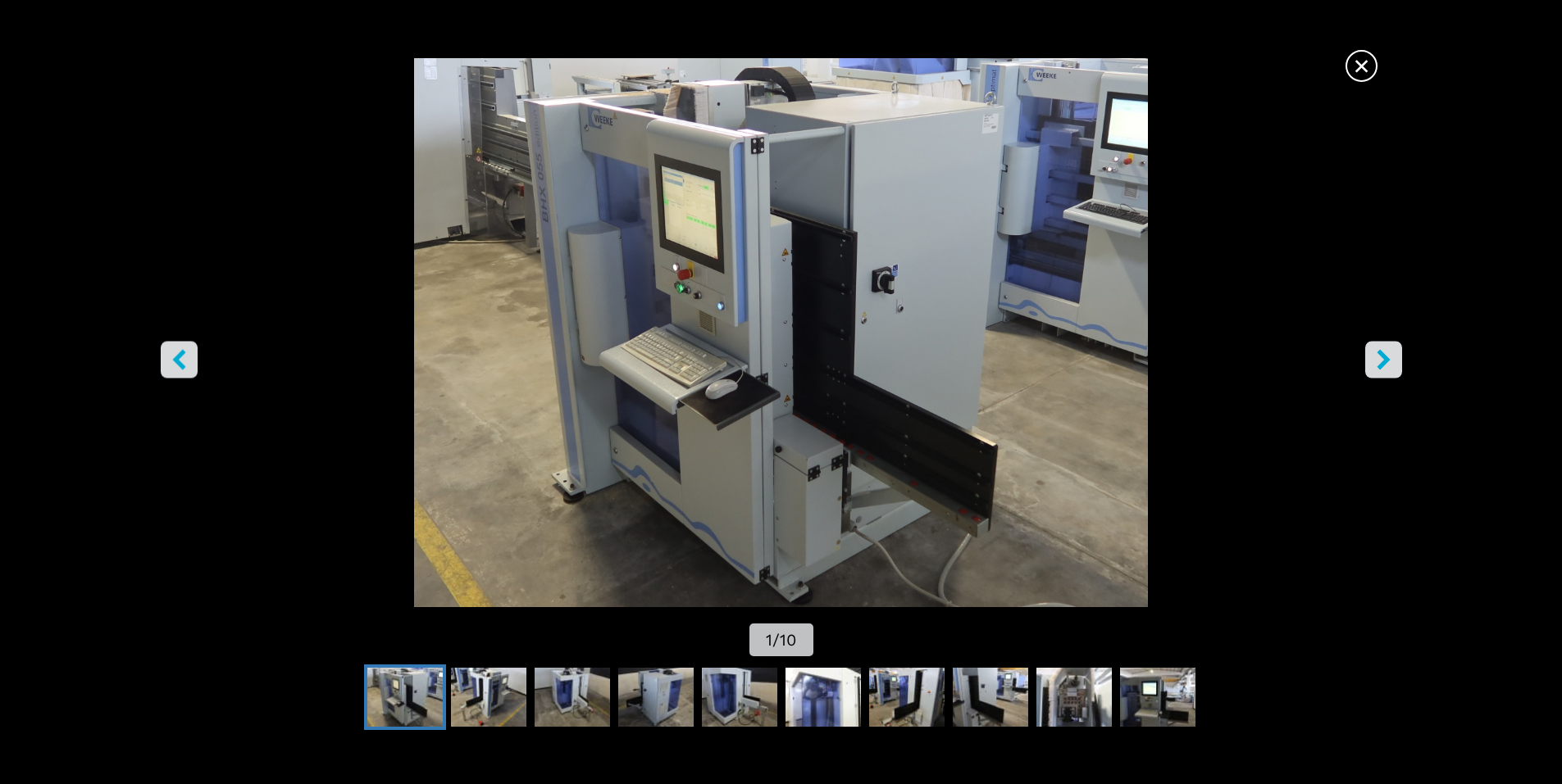
click at [1383, 351] on icon "правая кнопка" at bounding box center [1383, 358] width 21 height 21
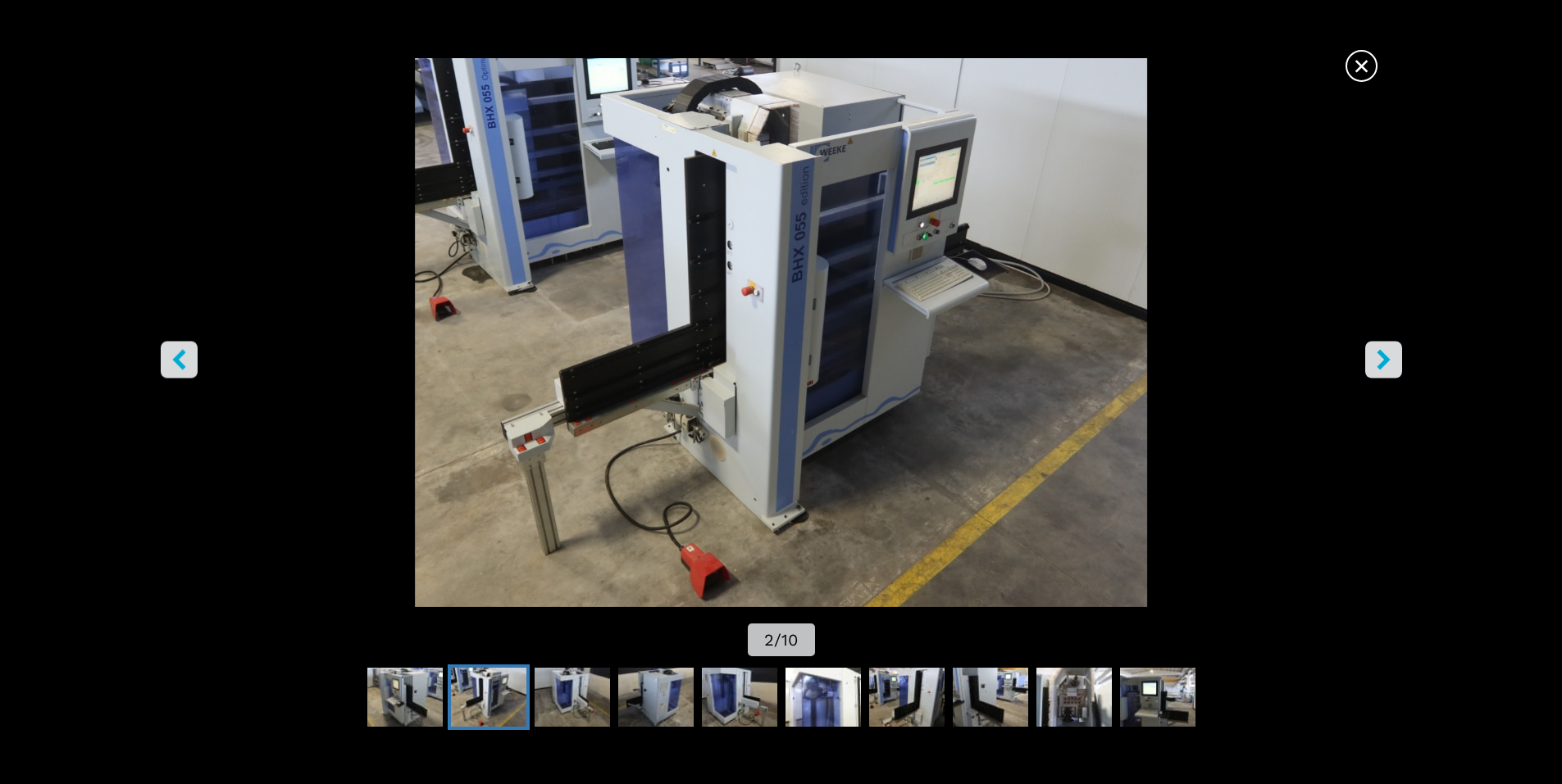
click at [1383, 351] on icon "правая кнопка" at bounding box center [1383, 358] width 21 height 21
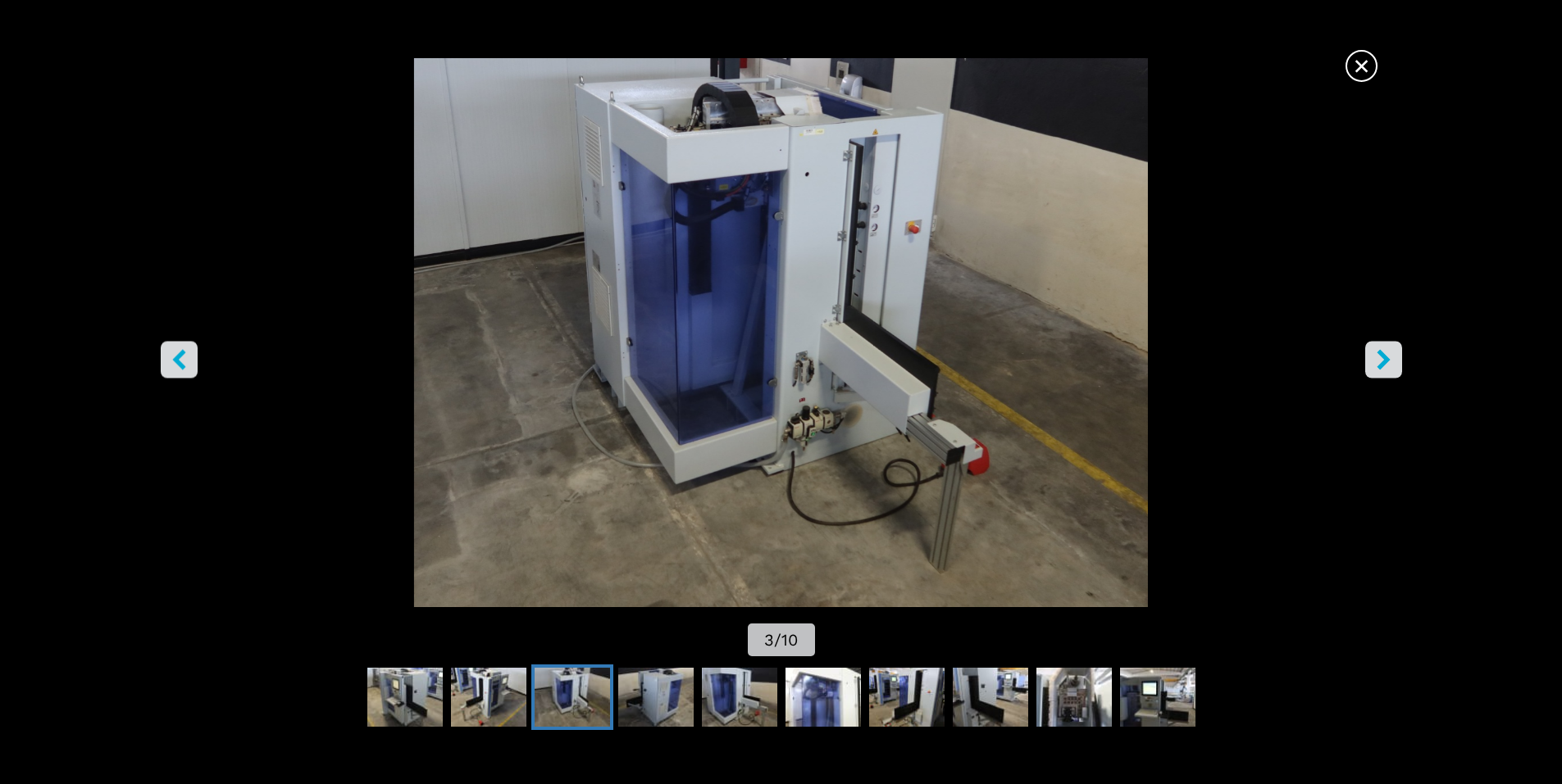
click at [1383, 351] on icon "правая кнопка" at bounding box center [1383, 358] width 21 height 21
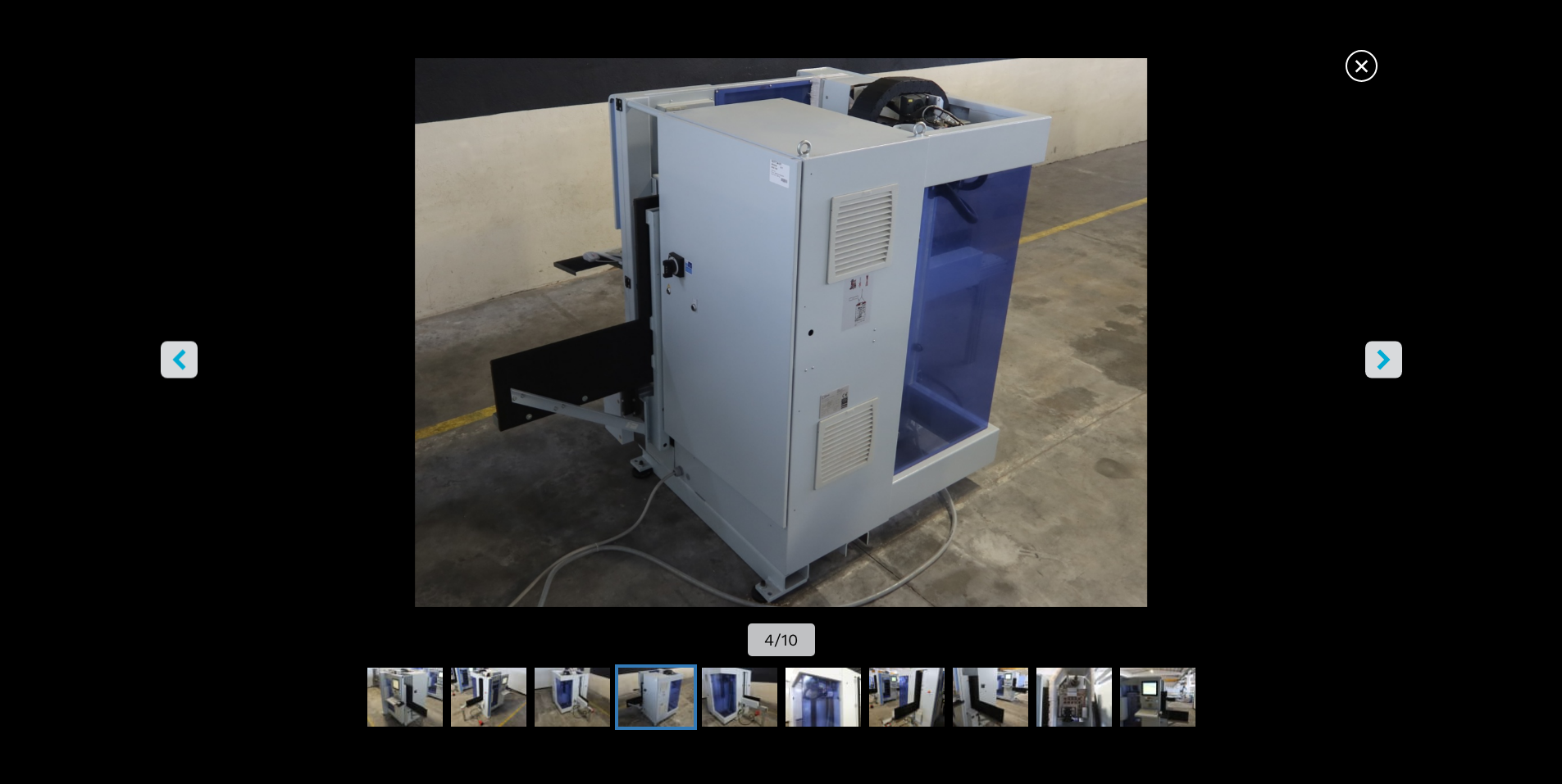
click at [1383, 351] on icon "правая кнопка" at bounding box center [1383, 358] width 21 height 21
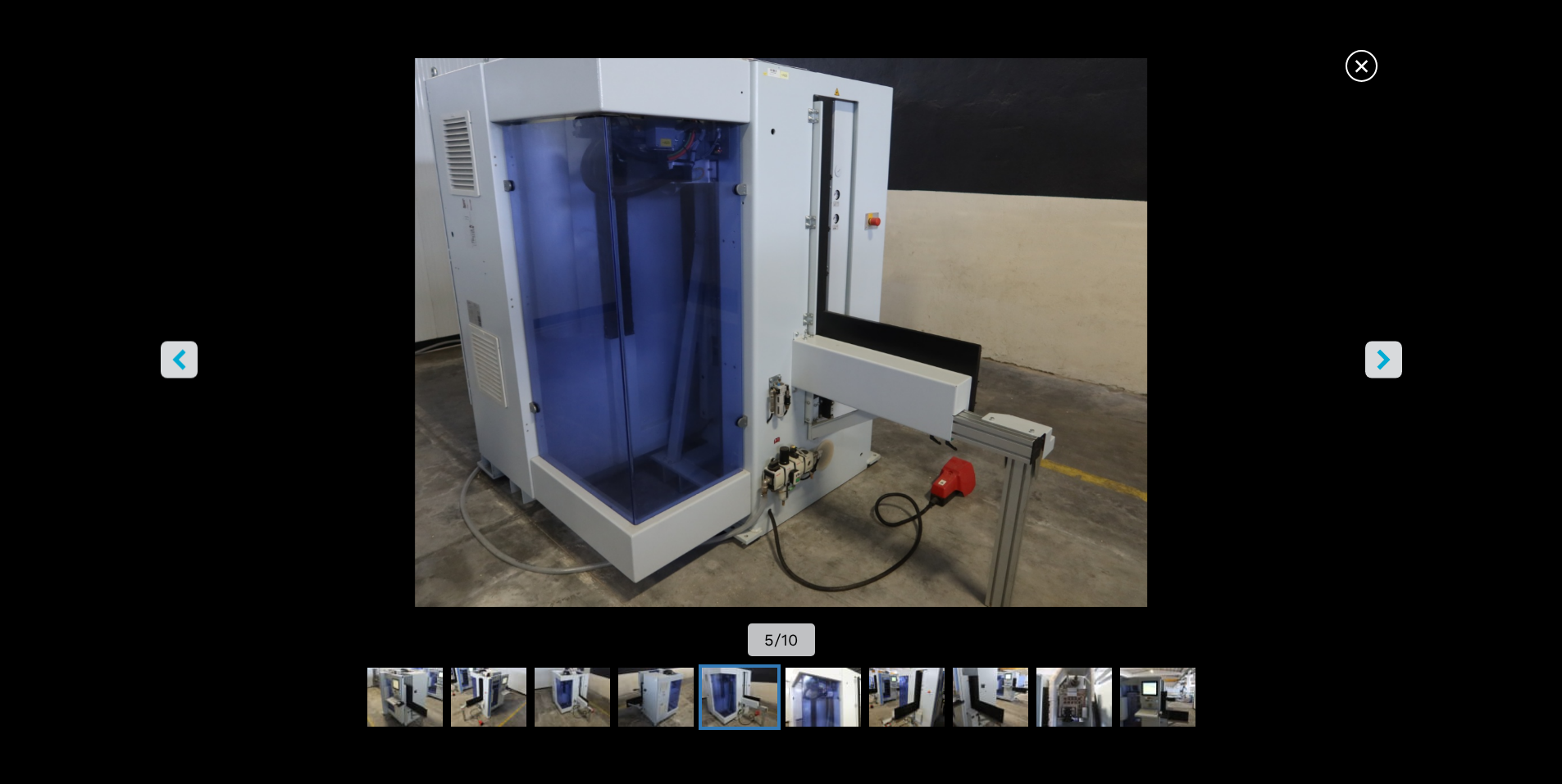
click at [1383, 351] on icon "правая кнопка" at bounding box center [1383, 358] width 21 height 21
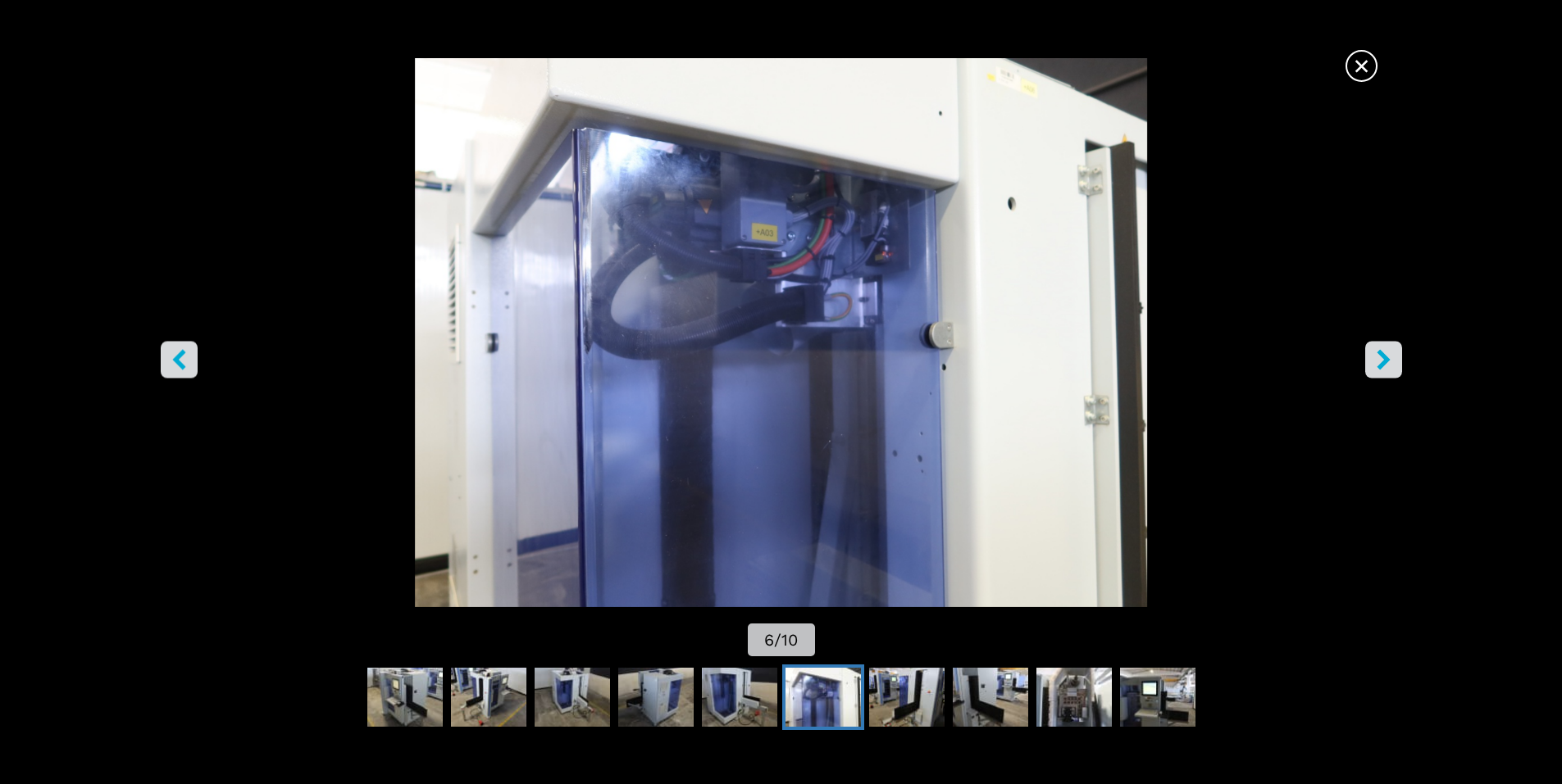
click at [1383, 352] on icon "правая кнопка" at bounding box center [1383, 358] width 21 height 21
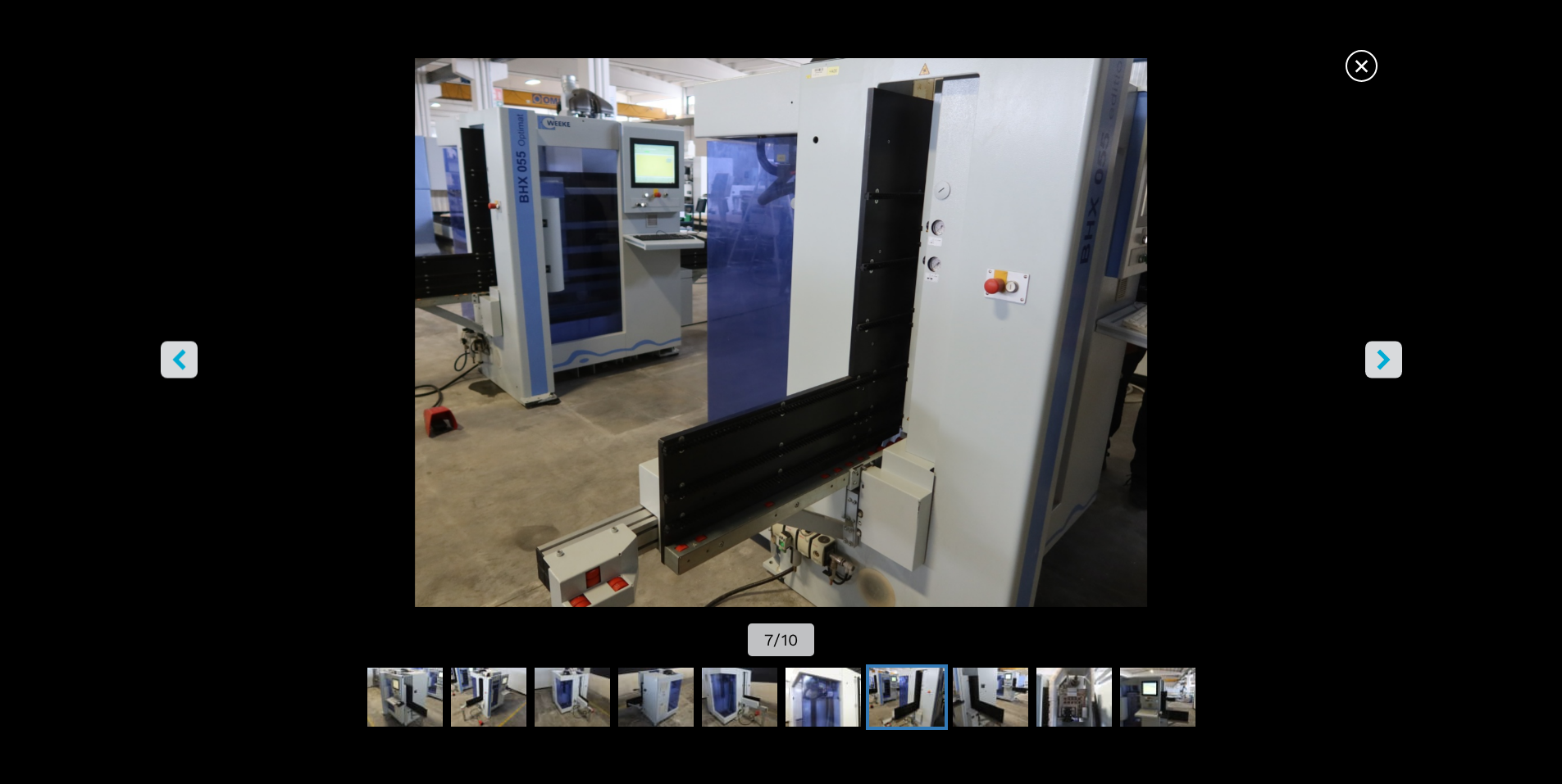
click at [1383, 352] on icon "правая кнопка" at bounding box center [1383, 358] width 21 height 21
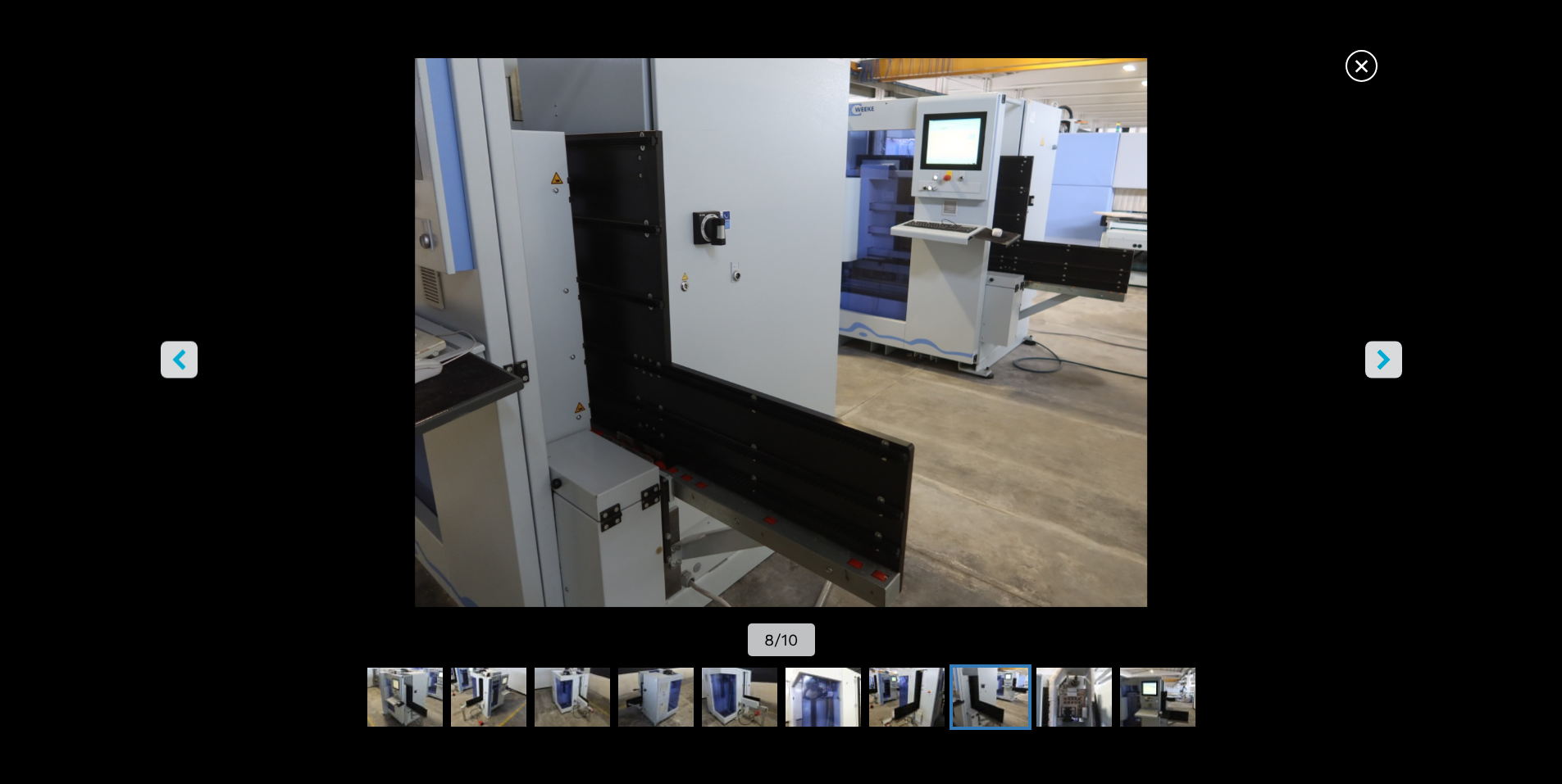
click at [1383, 352] on icon "правая кнопка" at bounding box center [1383, 358] width 21 height 21
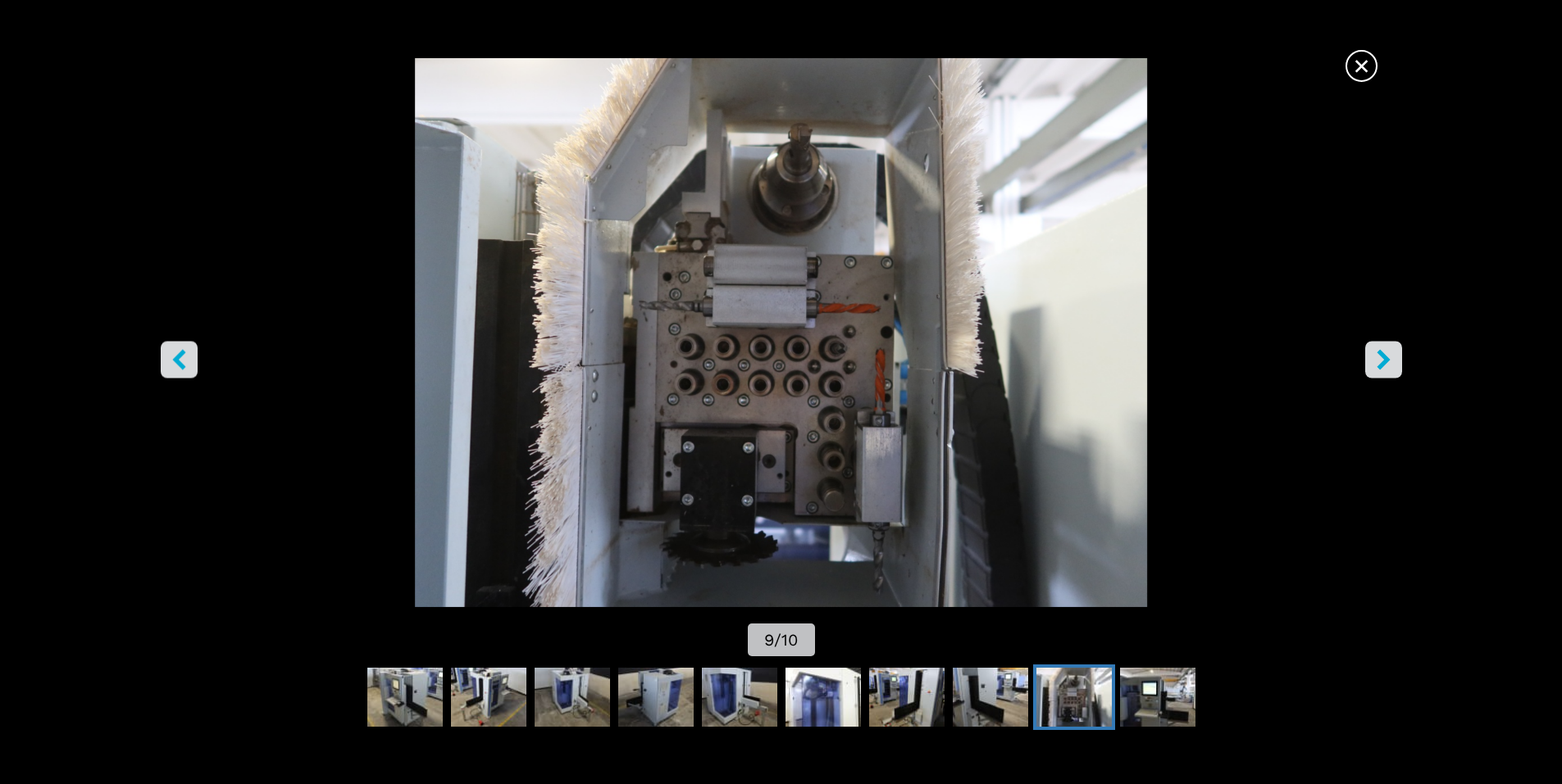
click at [1383, 352] on icon "правая кнопка" at bounding box center [1383, 358] width 21 height 21
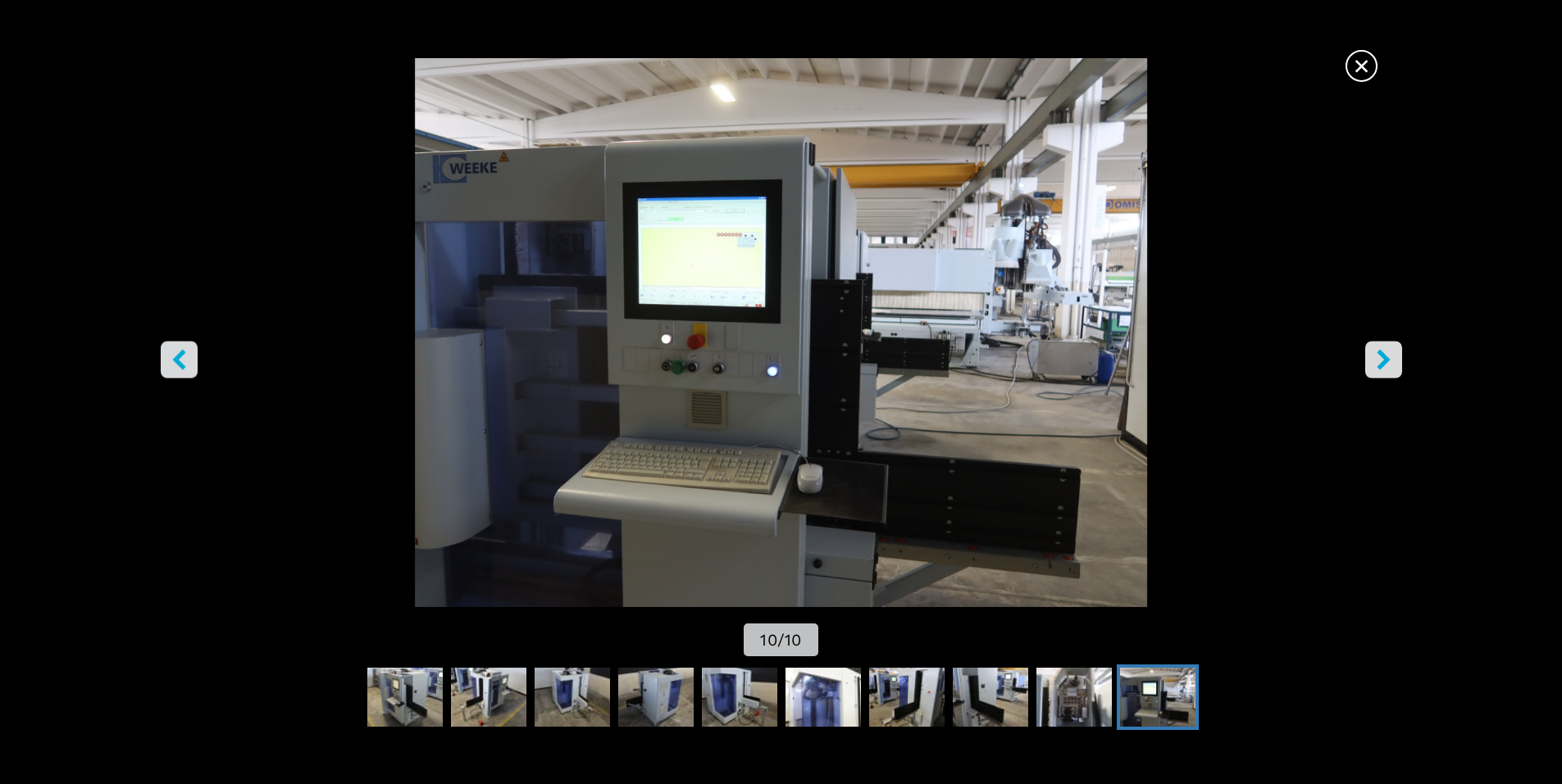
click at [1383, 352] on icon "правая кнопка" at bounding box center [1383, 358] width 21 height 21
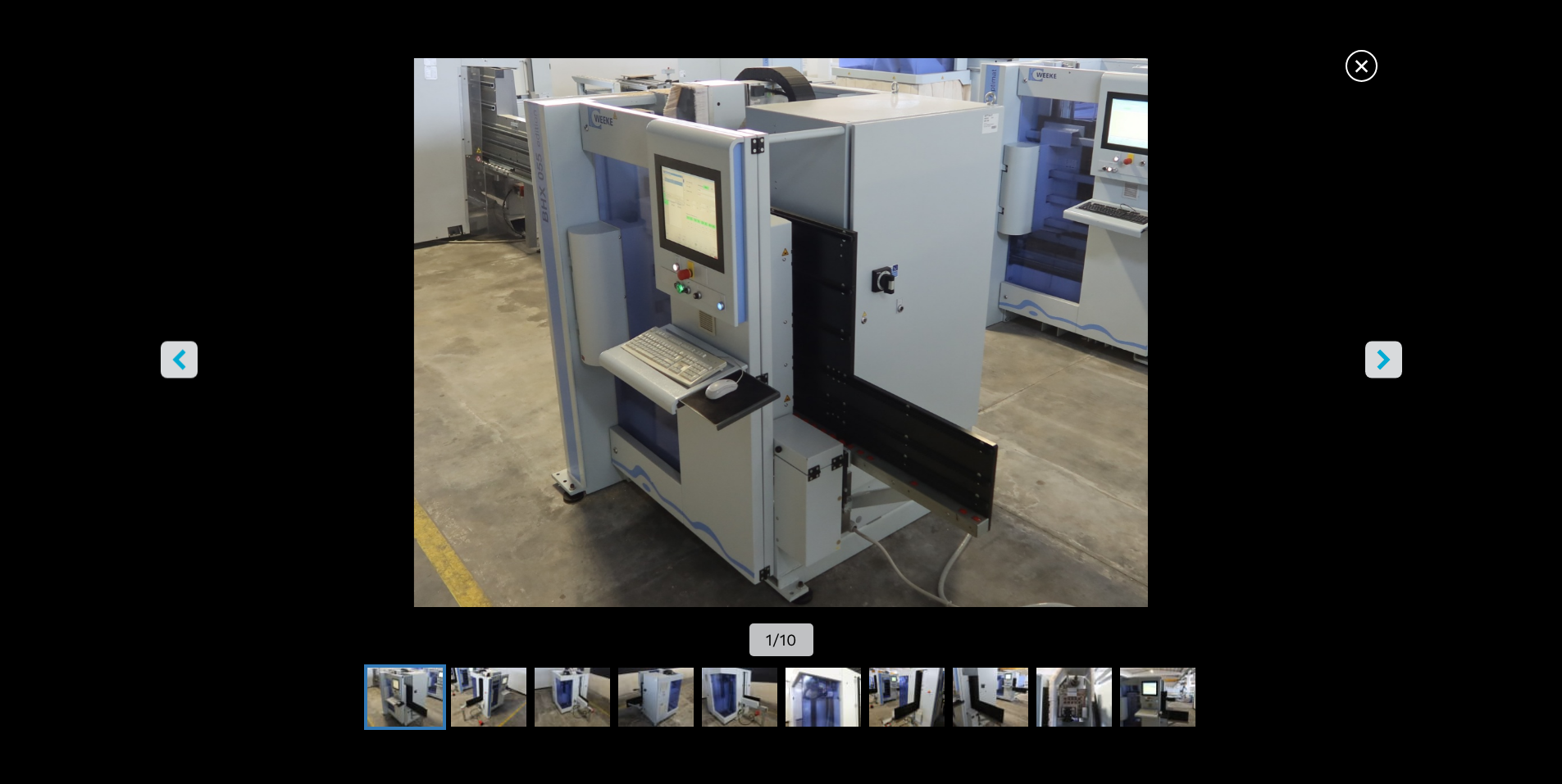
click at [1383, 352] on icon "правая кнопка" at bounding box center [1383, 358] width 21 height 21
click at [1356, 69] on font "×" at bounding box center [1362, 65] width 18 height 34
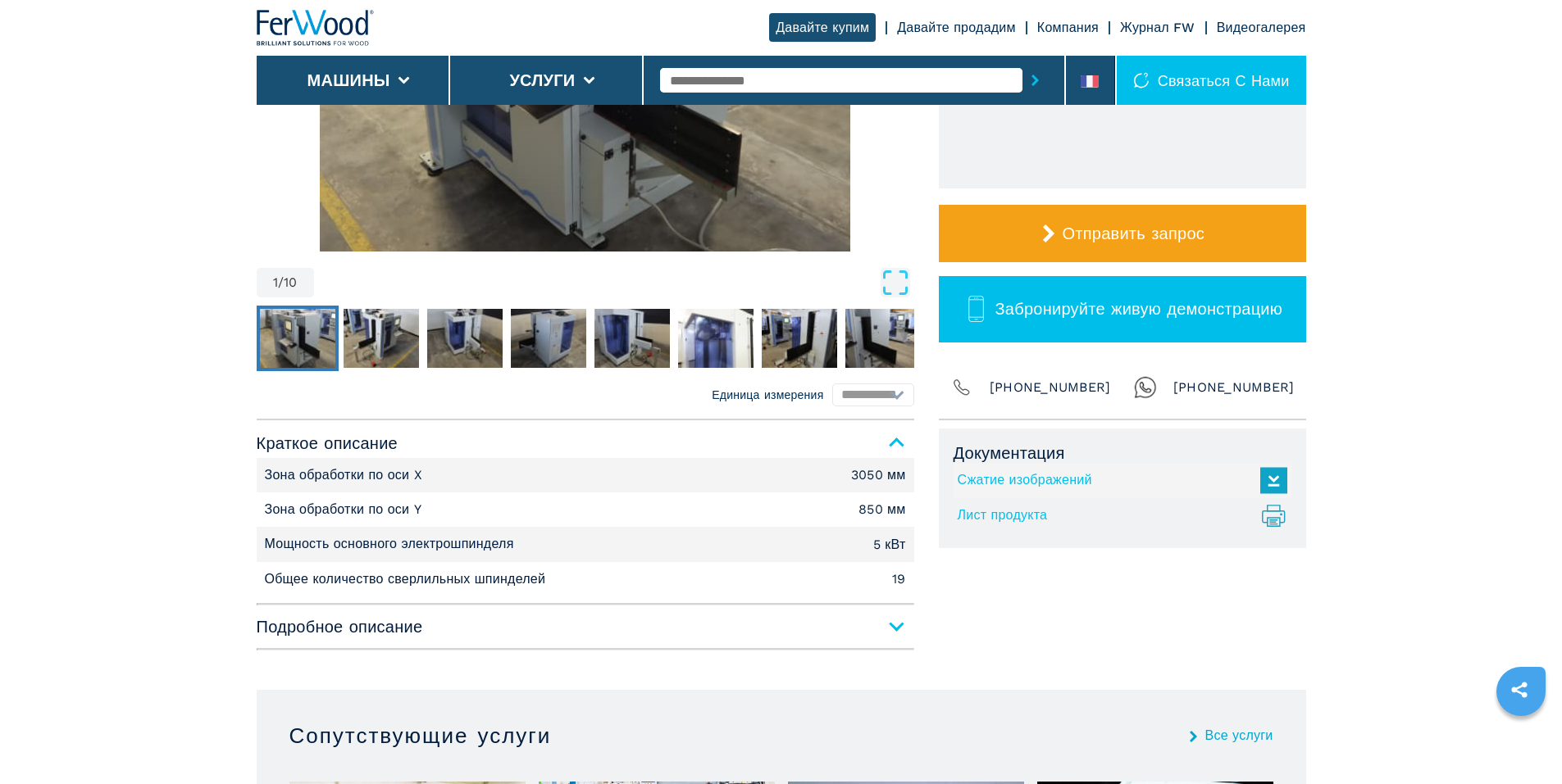
scroll to position [410, 0]
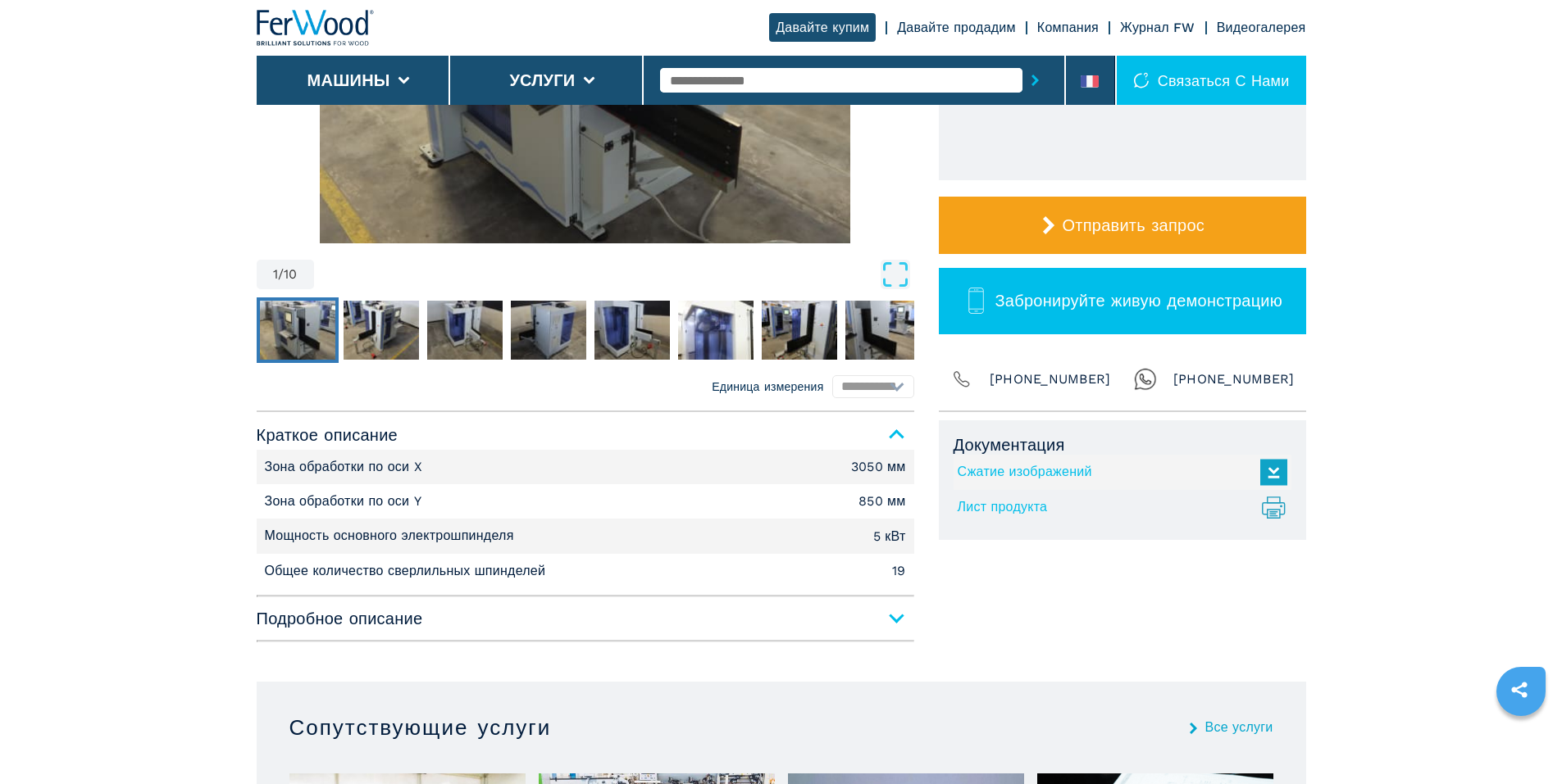
click at [896, 623] on span "Подробное описание" at bounding box center [585, 618] width 657 height 29
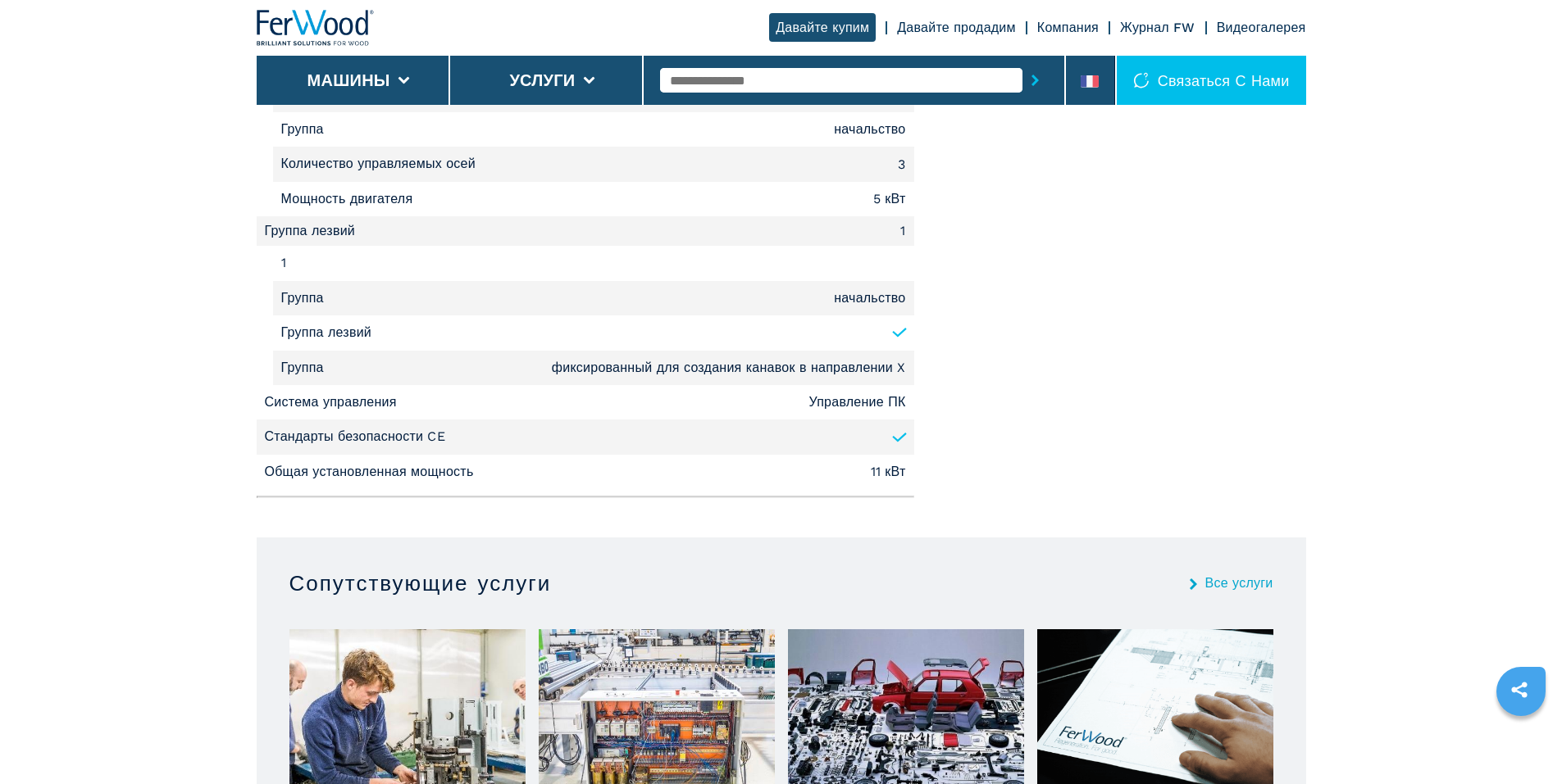
scroll to position [1474, 0]
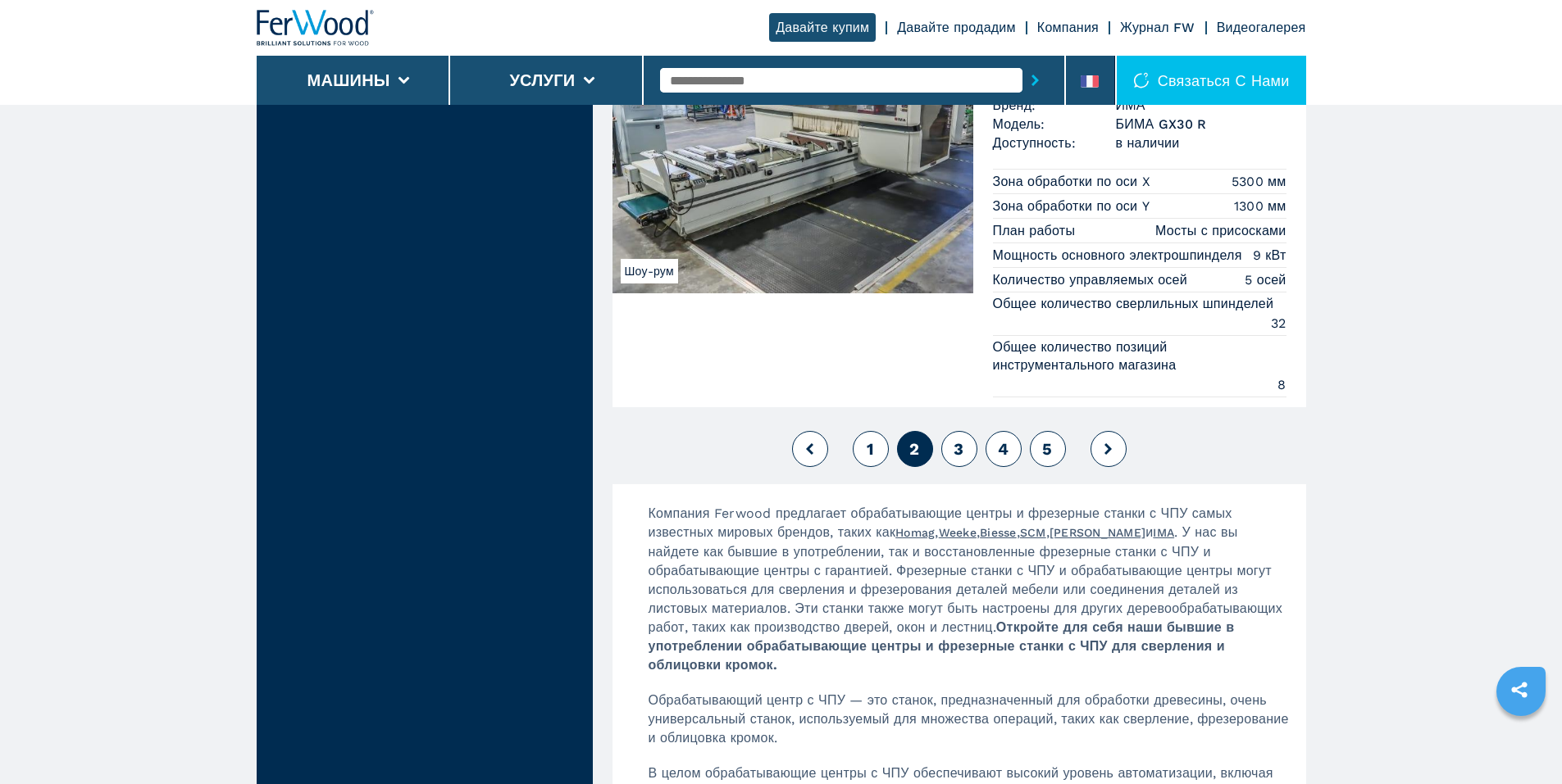
scroll to position [4506, 0]
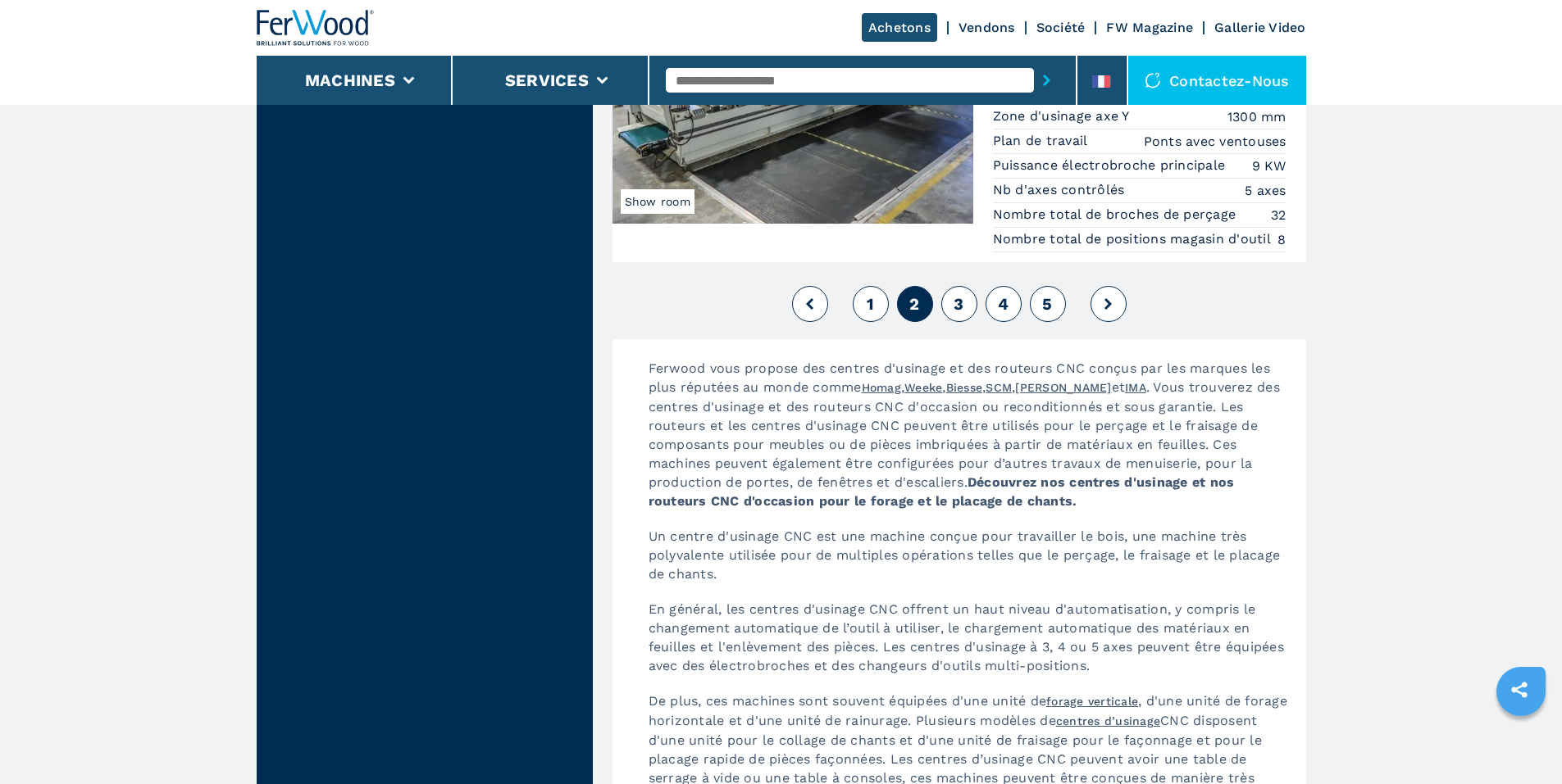
scroll to position [4506, 0]
